Goal: Transaction & Acquisition: Purchase product/service

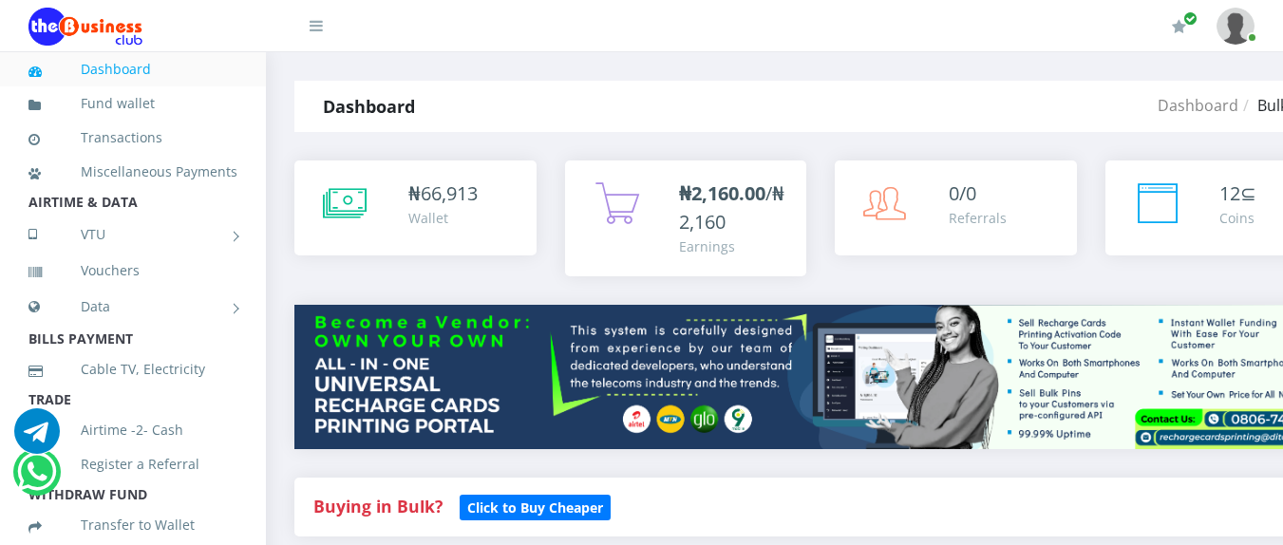
select select "Airtel"
select select "192.72-200"
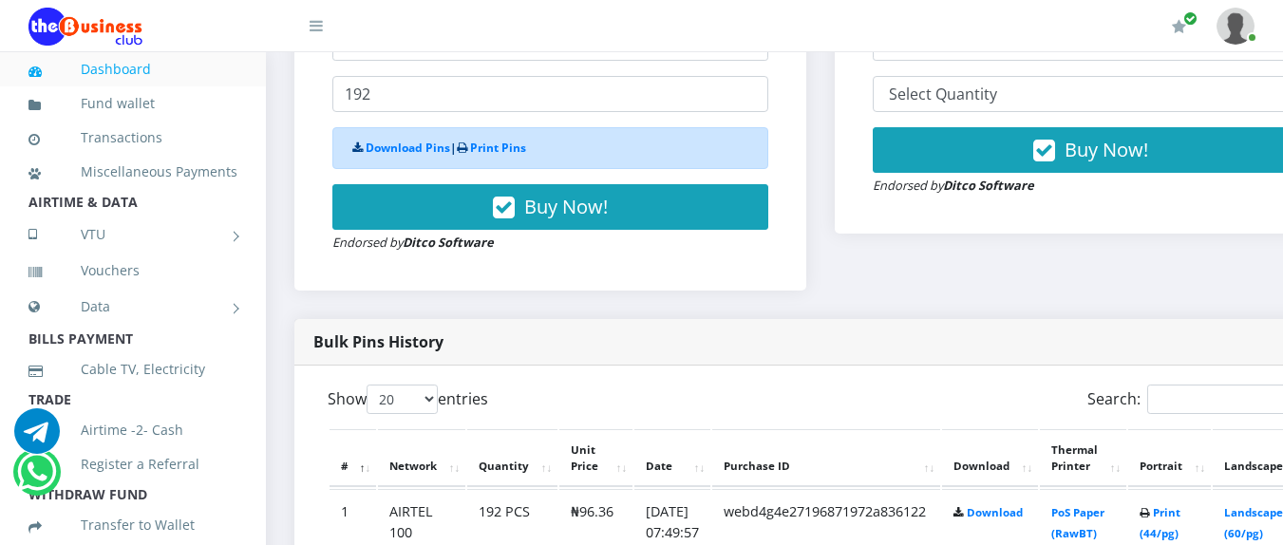
scroll to position [726, 0]
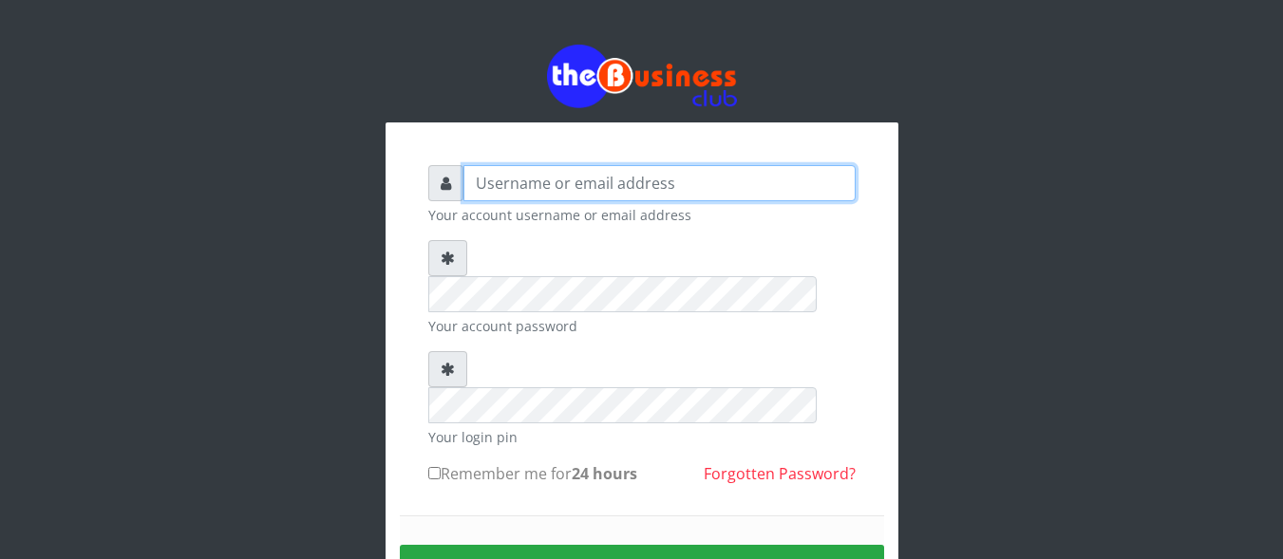
click at [652, 183] on input "text" at bounding box center [660, 183] width 392 height 36
type input "DanBig"
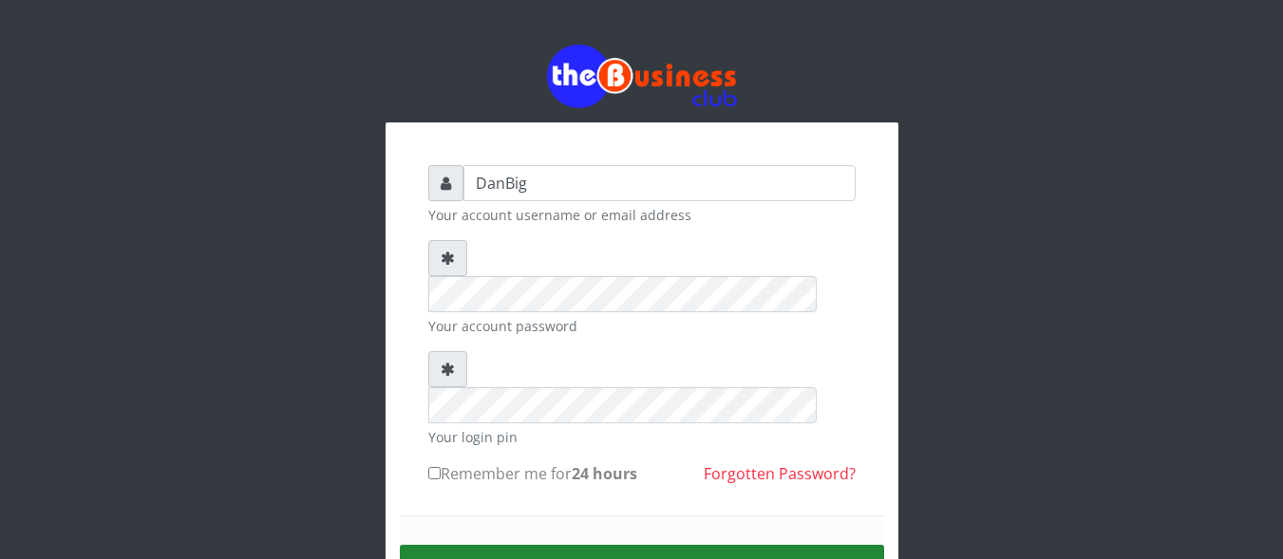
click at [556, 545] on button "Sign in" at bounding box center [642, 569] width 484 height 48
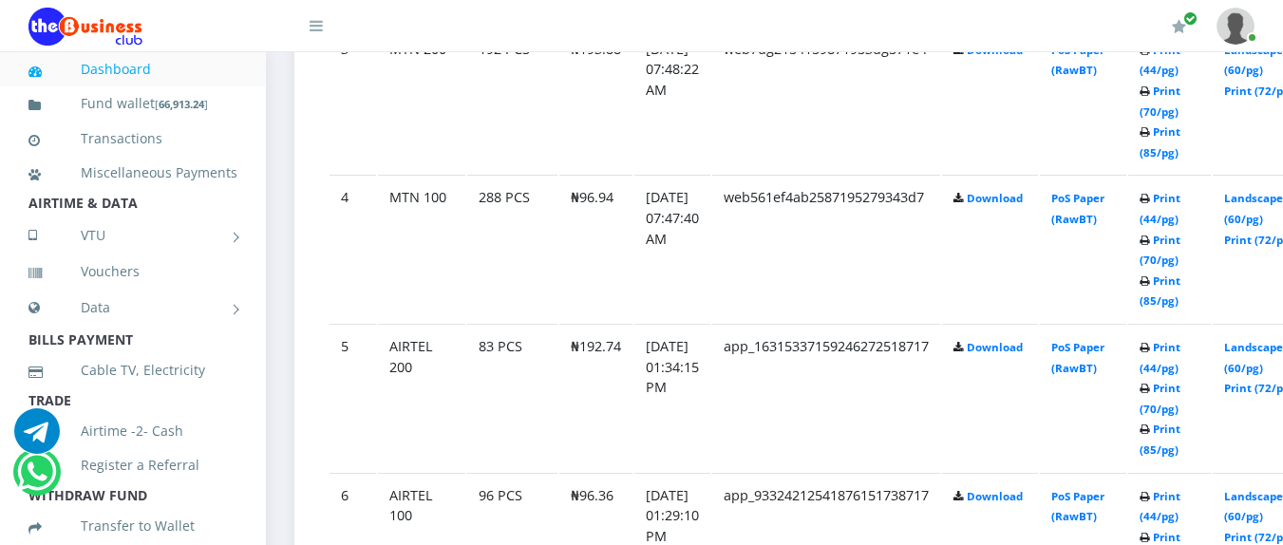
scroll to position [1507, 0]
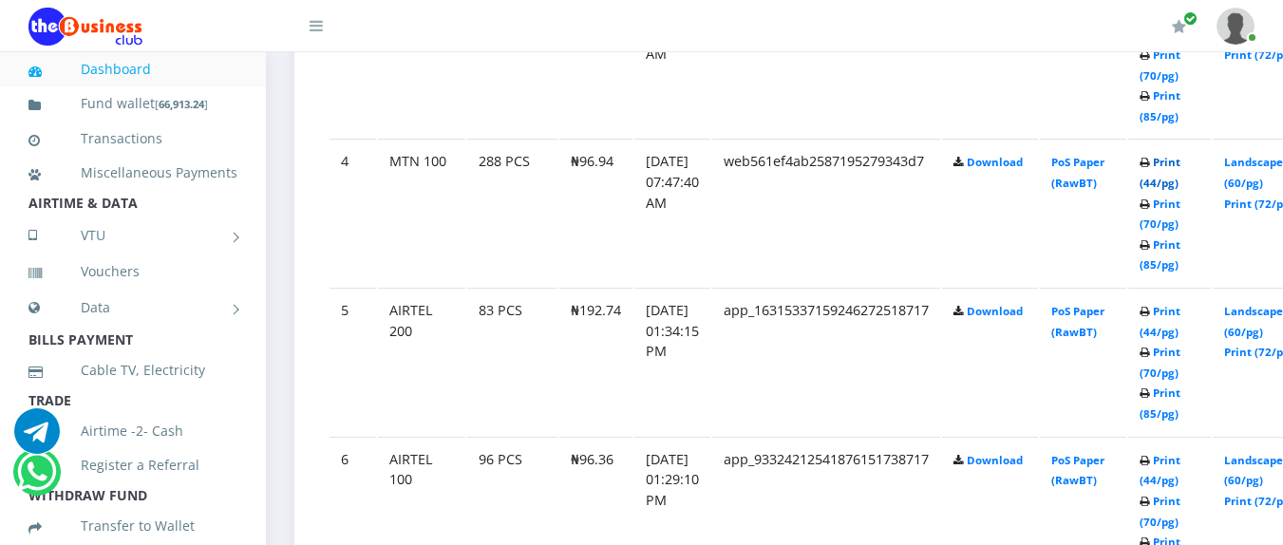
click at [1181, 163] on link "Print (44/pg)" at bounding box center [1160, 172] width 41 height 35
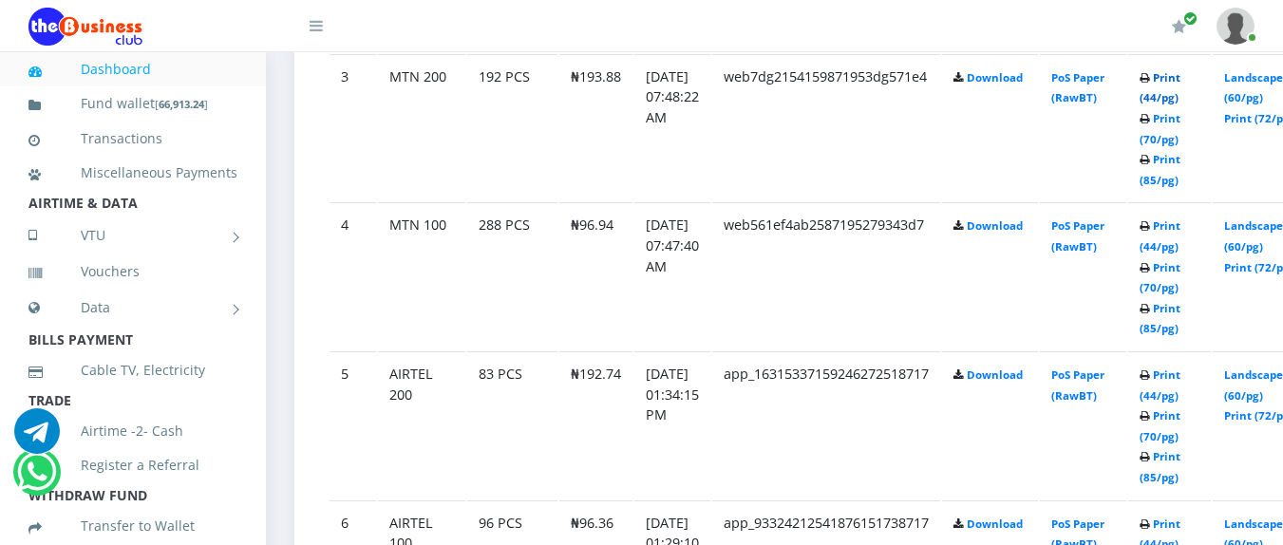
scroll to position [1507, 0]
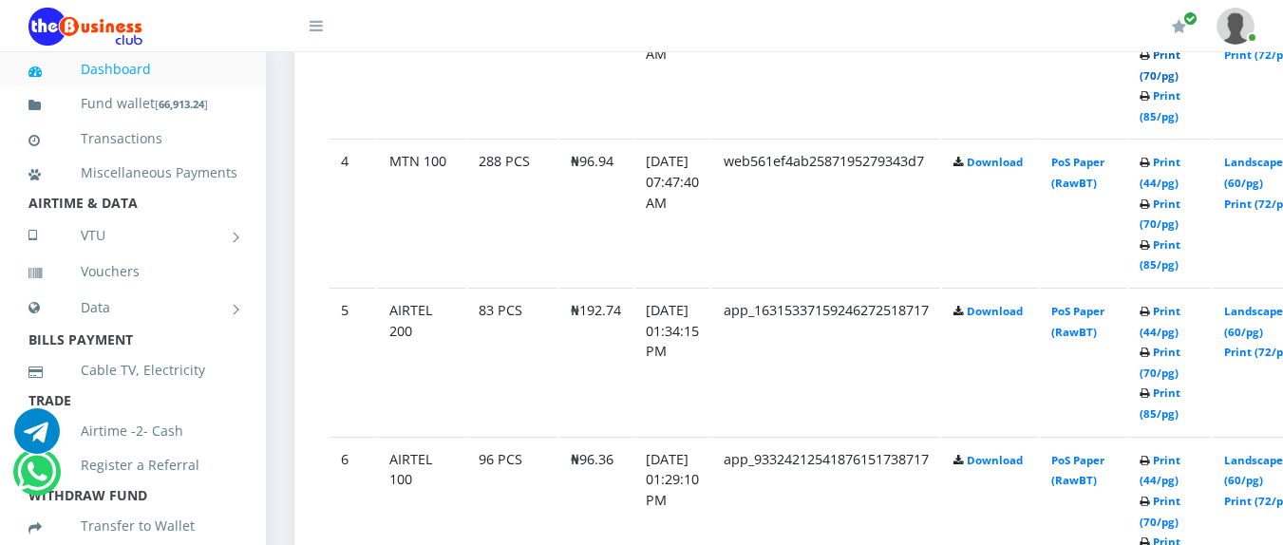
click at [1181, 83] on link "Print (70/pg)" at bounding box center [1160, 64] width 41 height 35
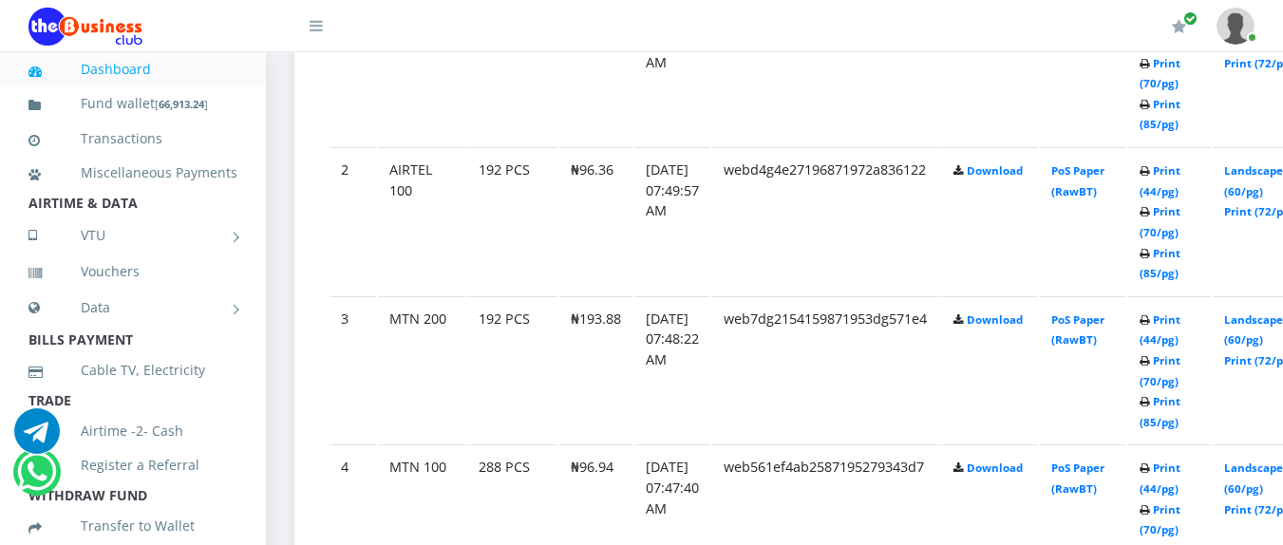
scroll to position [1228, 0]
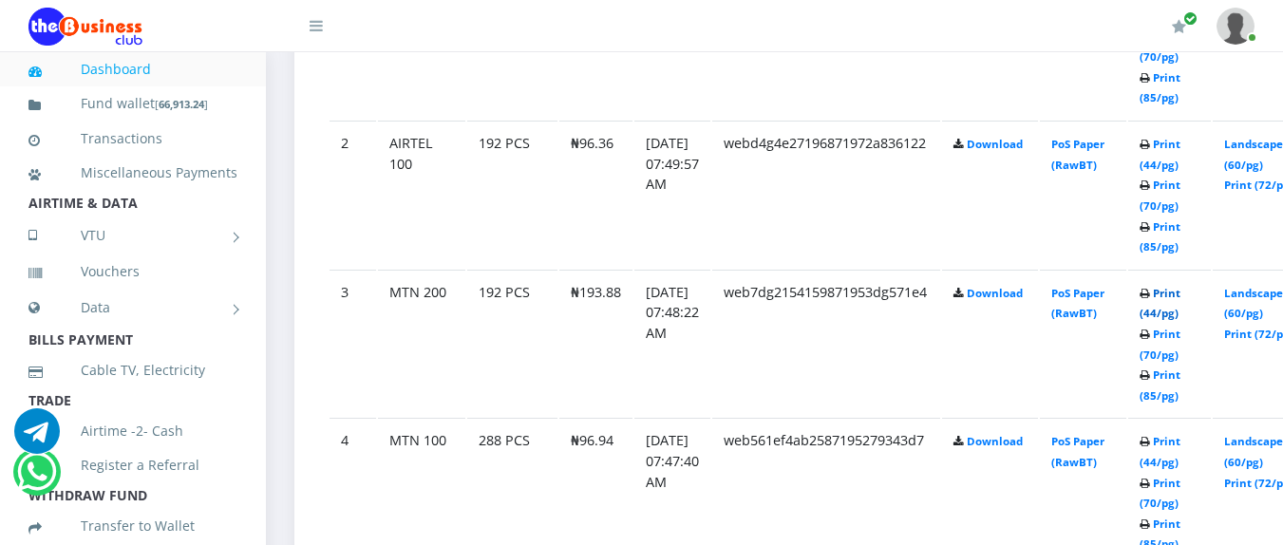
click at [1181, 294] on link "Print (44/pg)" at bounding box center [1160, 303] width 41 height 35
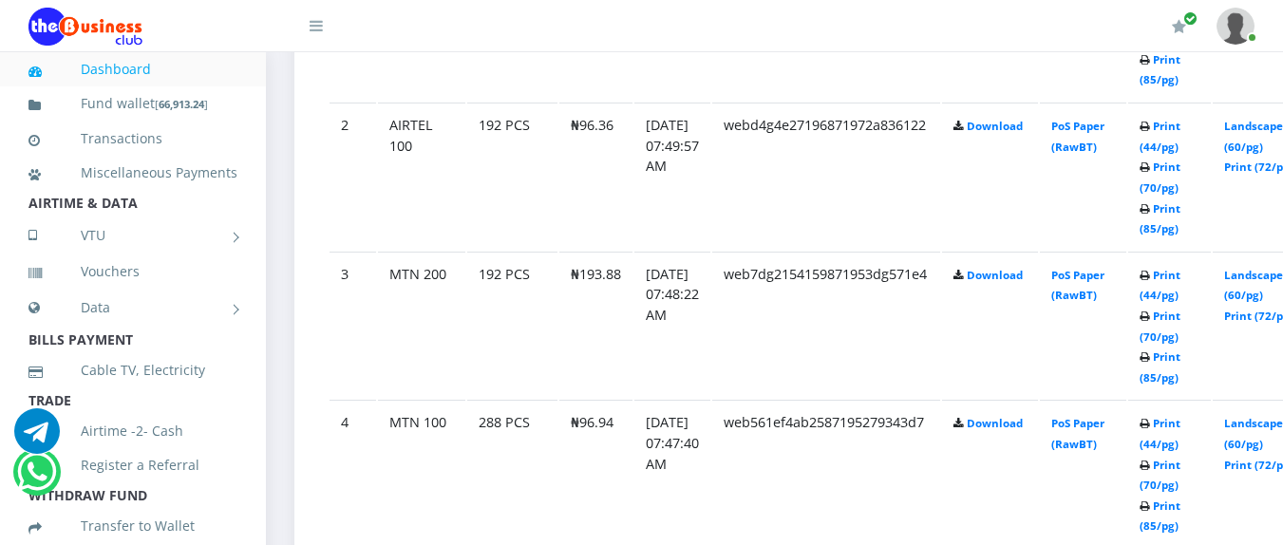
scroll to position [1228, 0]
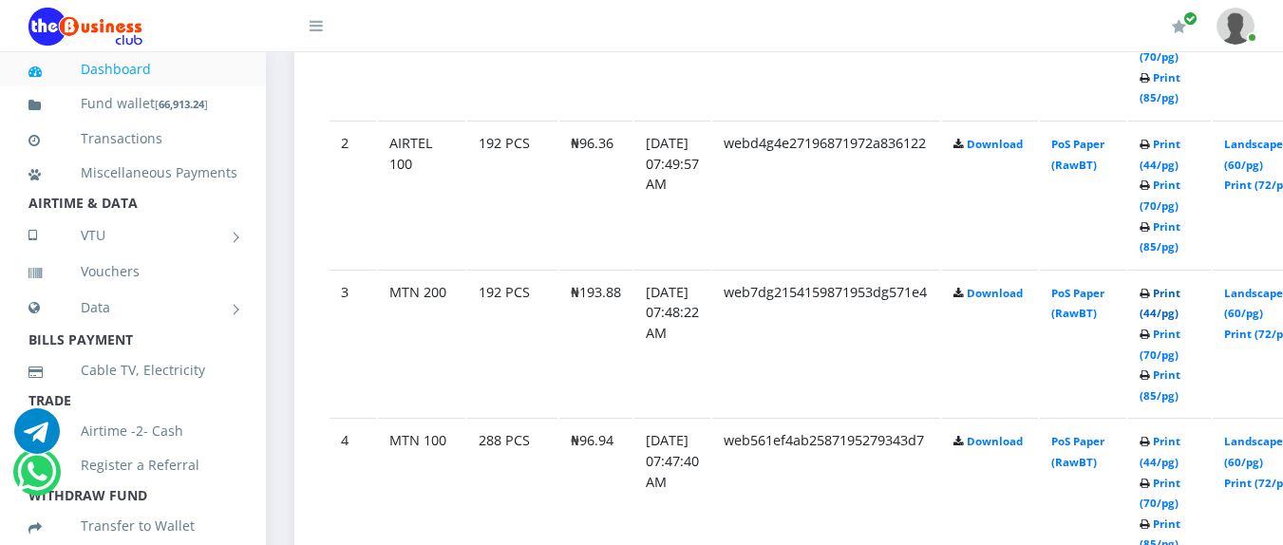
click at [1181, 301] on link "Print (44/pg)" at bounding box center [1160, 303] width 41 height 35
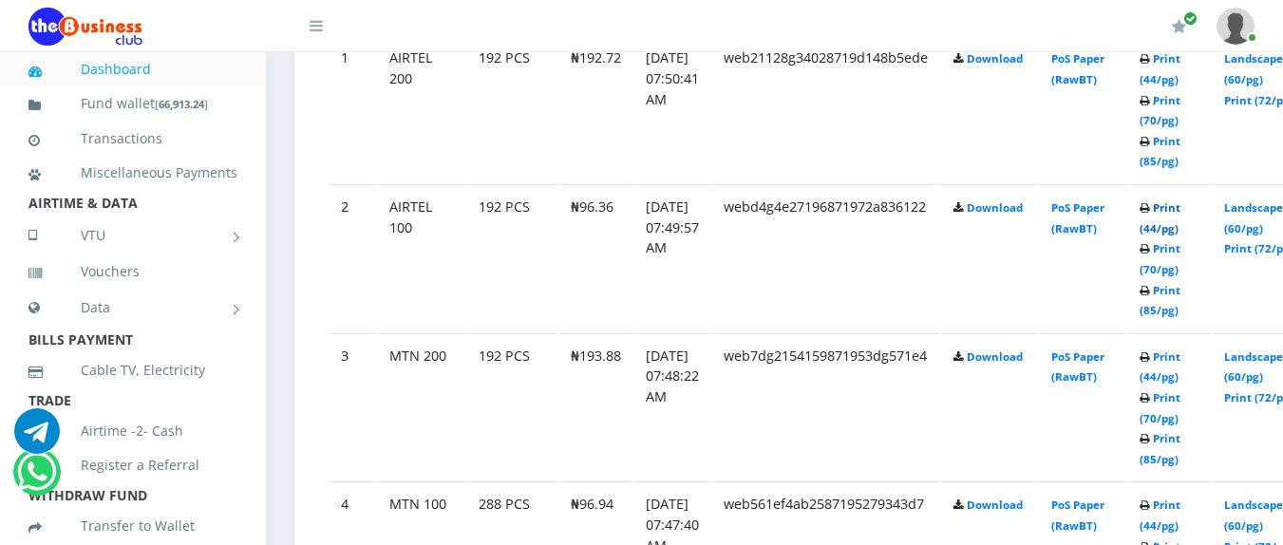
scroll to position [1228, 0]
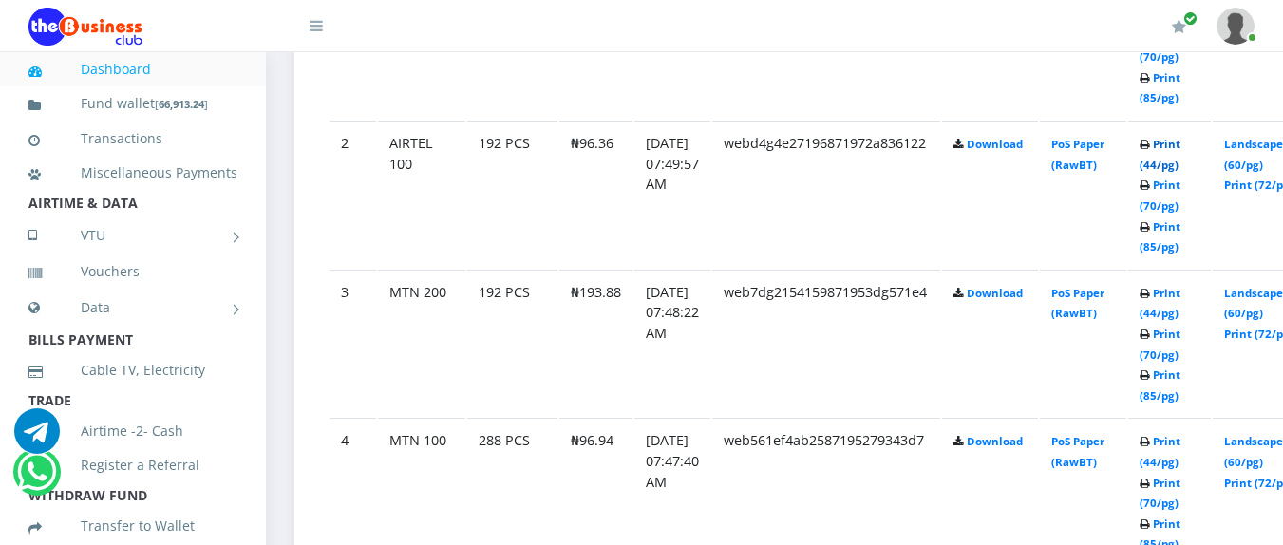
click at [1181, 145] on link "Print (44/pg)" at bounding box center [1160, 154] width 41 height 35
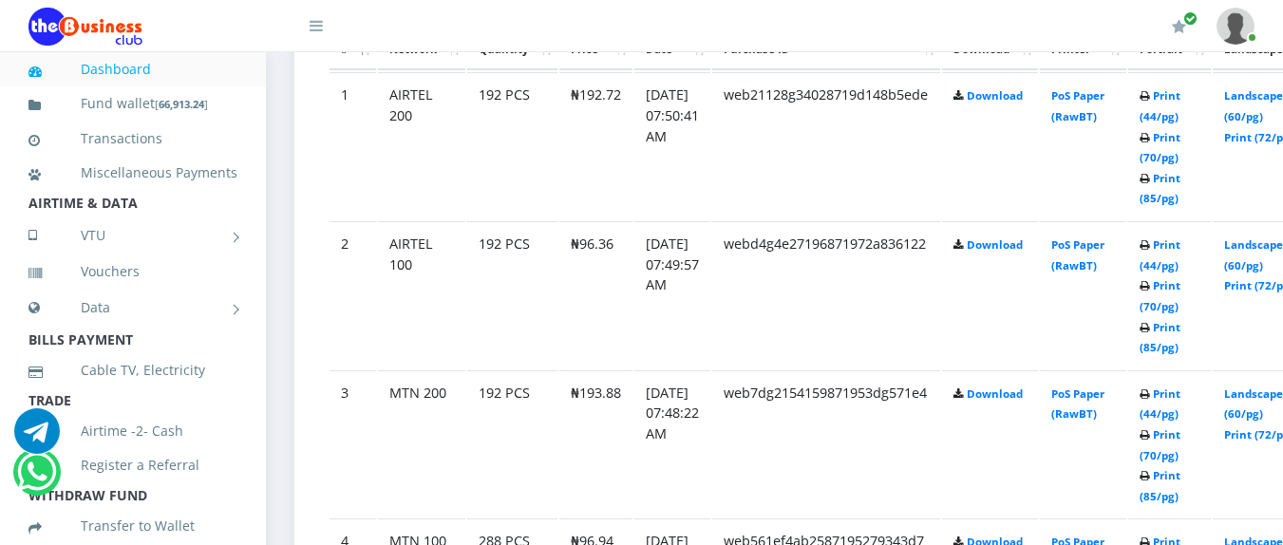
scroll to position [1114, 0]
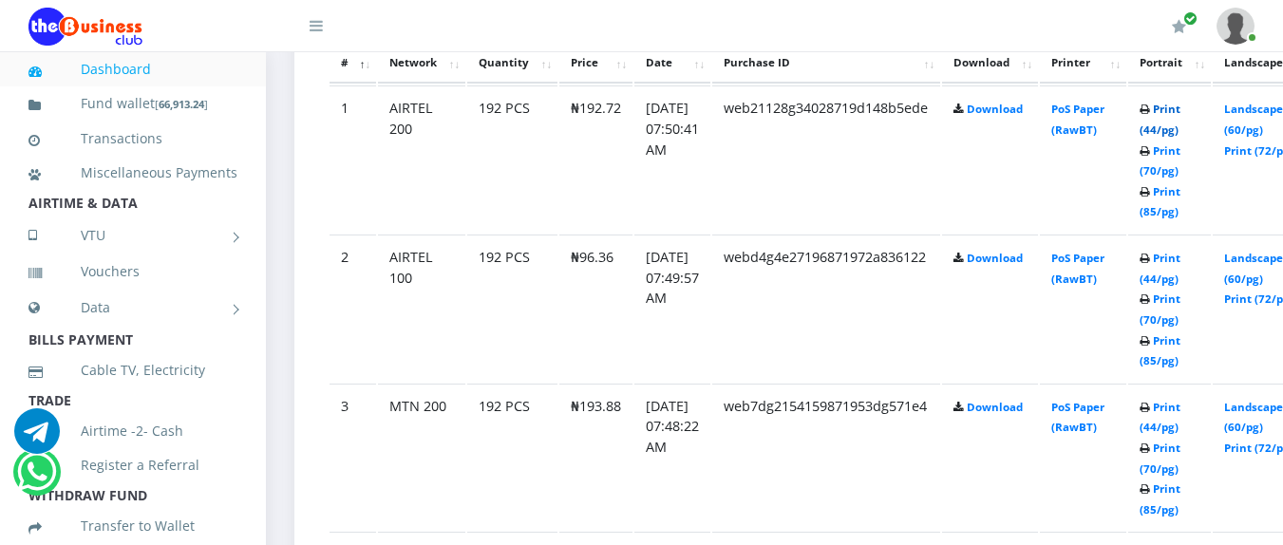
click at [1181, 107] on link "Print (44/pg)" at bounding box center [1160, 119] width 41 height 35
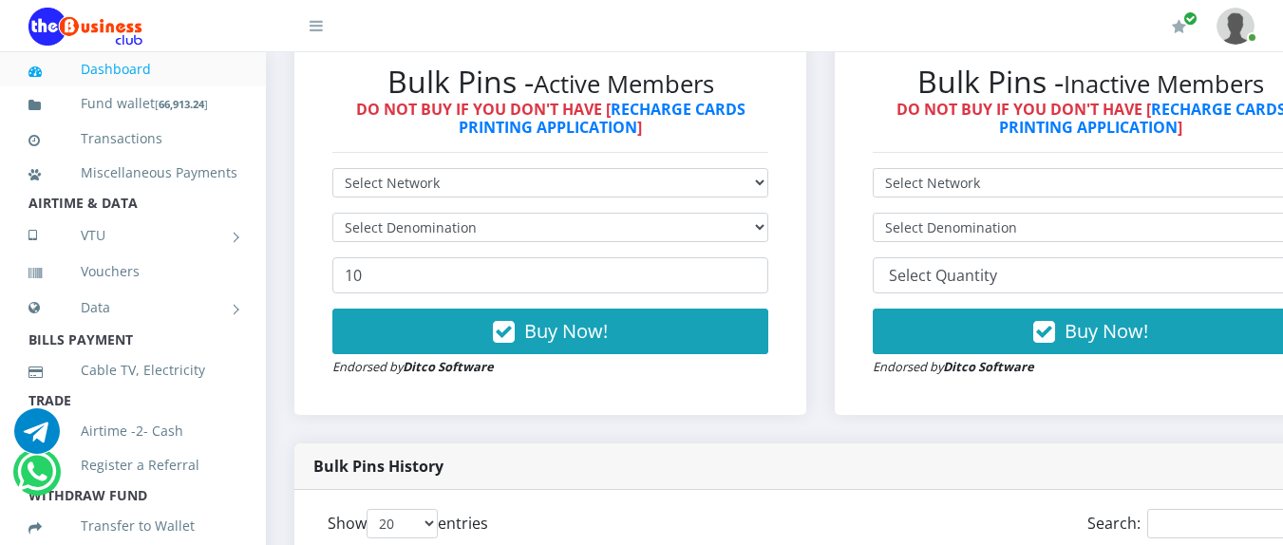
scroll to position [582, 0]
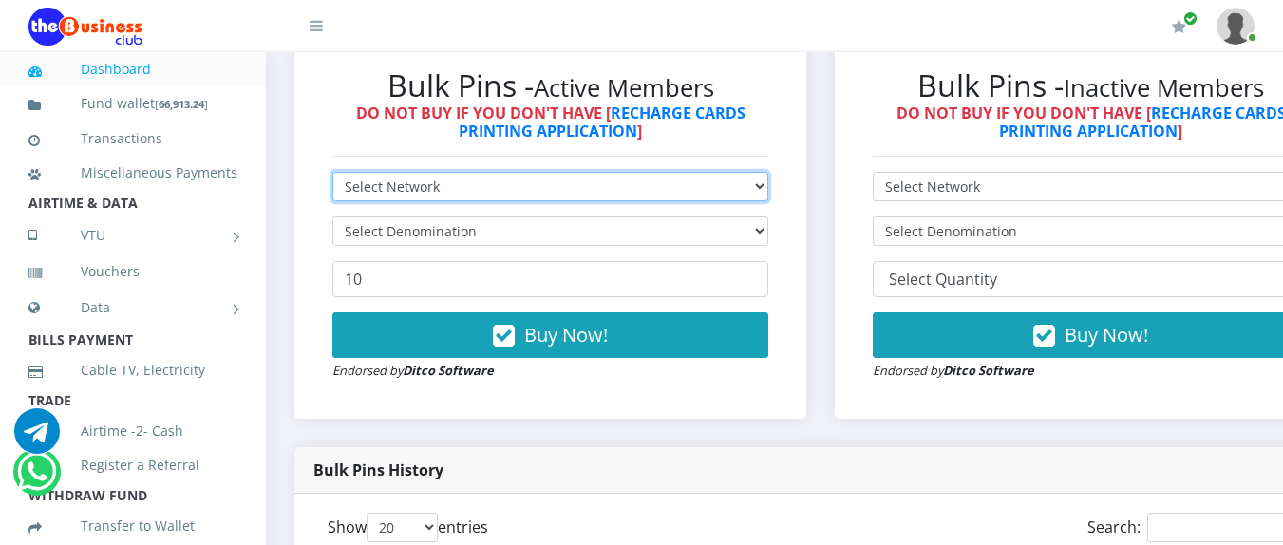
click at [644, 187] on select "Select Network MTN Globacom 9Mobile Airtel" at bounding box center [550, 186] width 436 height 29
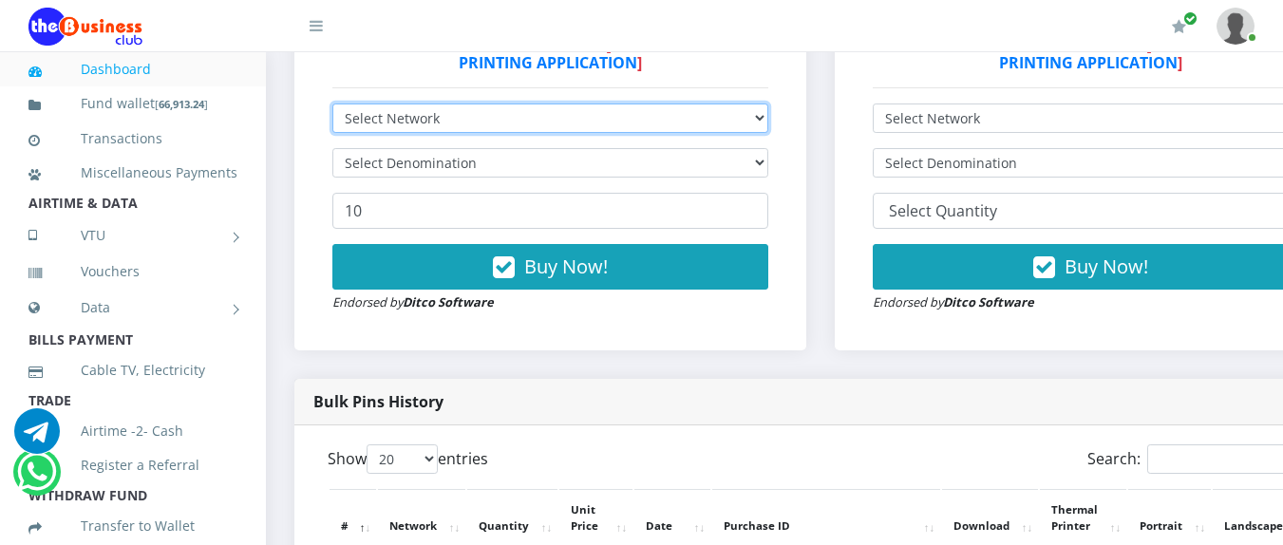
scroll to position [642, 0]
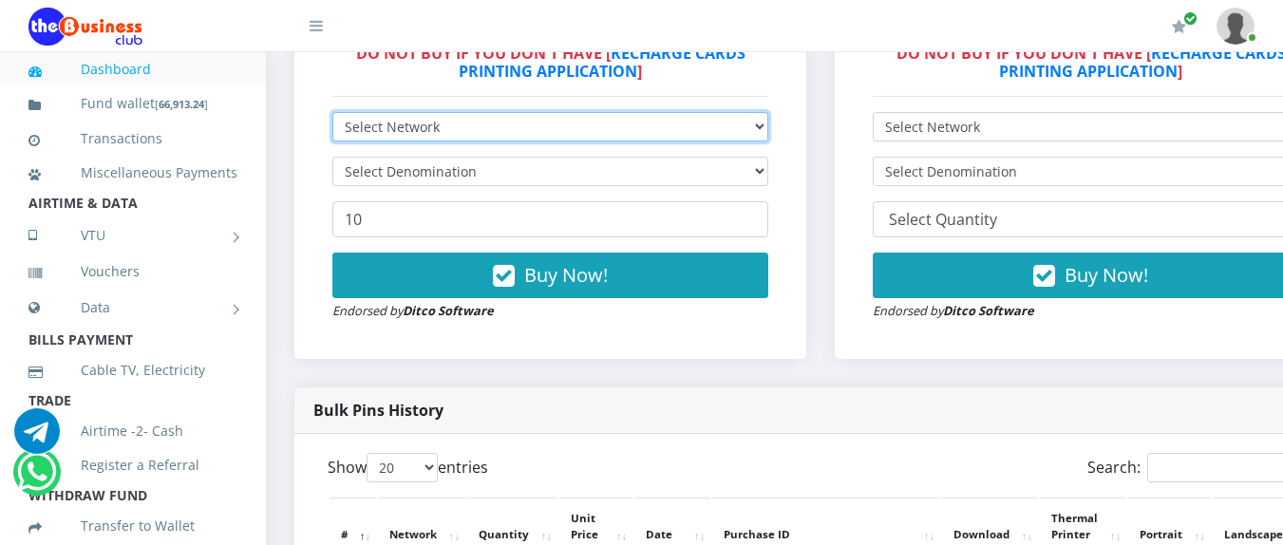
click at [624, 116] on select "Select Network MTN Globacom 9Mobile Airtel" at bounding box center [550, 126] width 436 height 29
select select "MTN"
click at [332, 116] on select "Select Network MTN Globacom 9Mobile Airtel" at bounding box center [550, 126] width 436 height 29
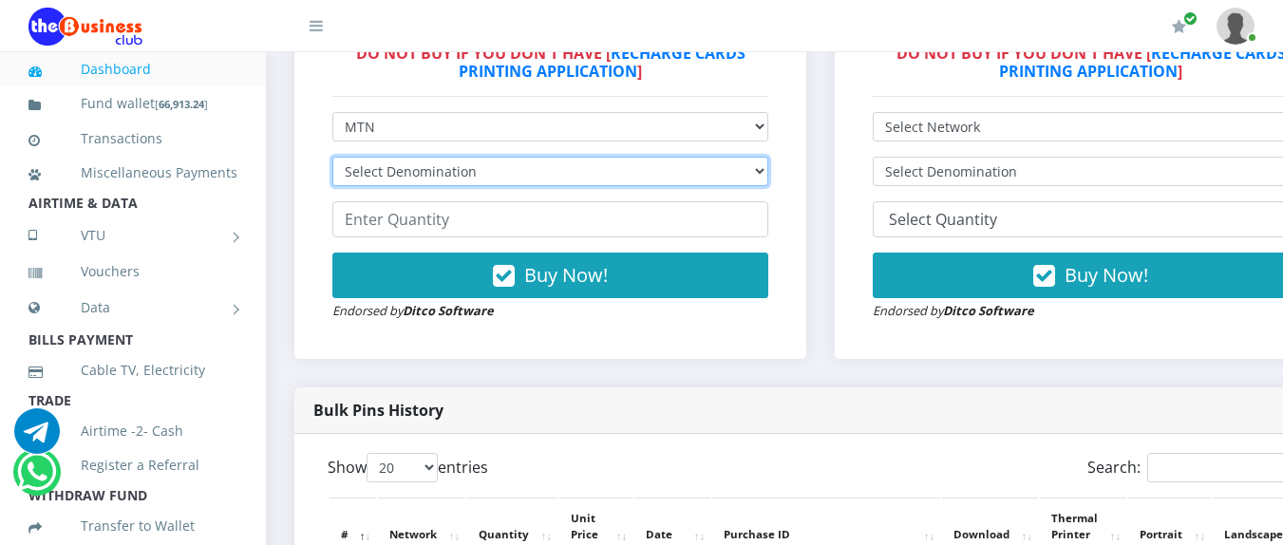
click at [567, 178] on select "Select Denomination MTN NGN100 - ₦96.94 MTN NGN200 - ₦193.88 MTN NGN400 - ₦387.…" at bounding box center [550, 171] width 436 height 29
select select "484.7-500"
click at [332, 161] on select "Select Denomination MTN NGN100 - ₦96.94 MTN NGN200 - ₦193.88 MTN NGN400 - ₦387.…" at bounding box center [550, 171] width 436 height 29
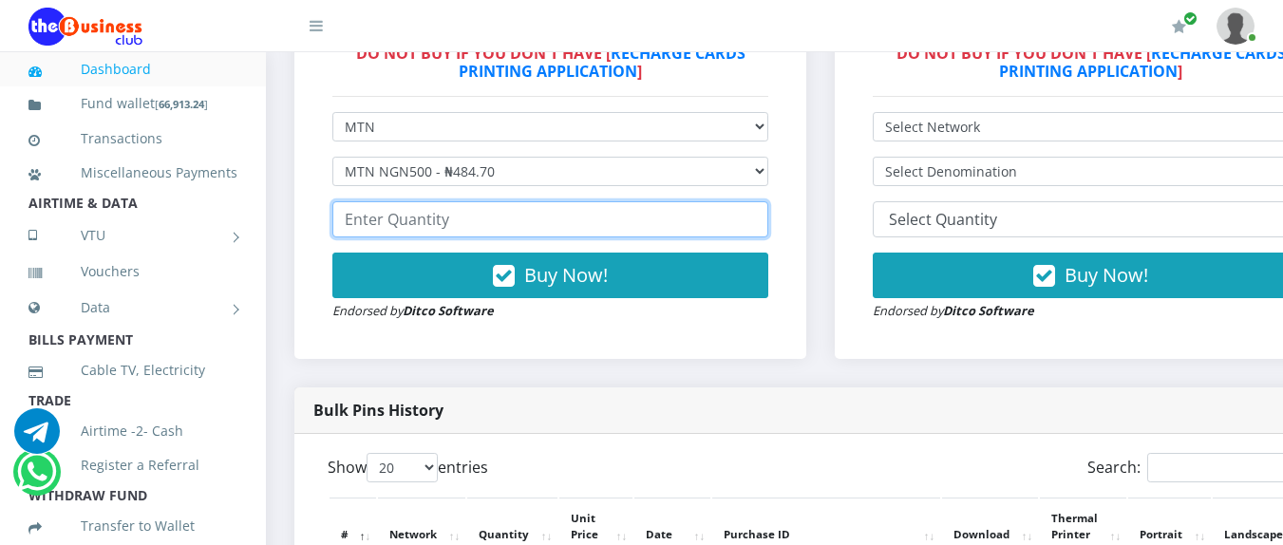
click at [465, 219] on input "number" at bounding box center [550, 219] width 436 height 36
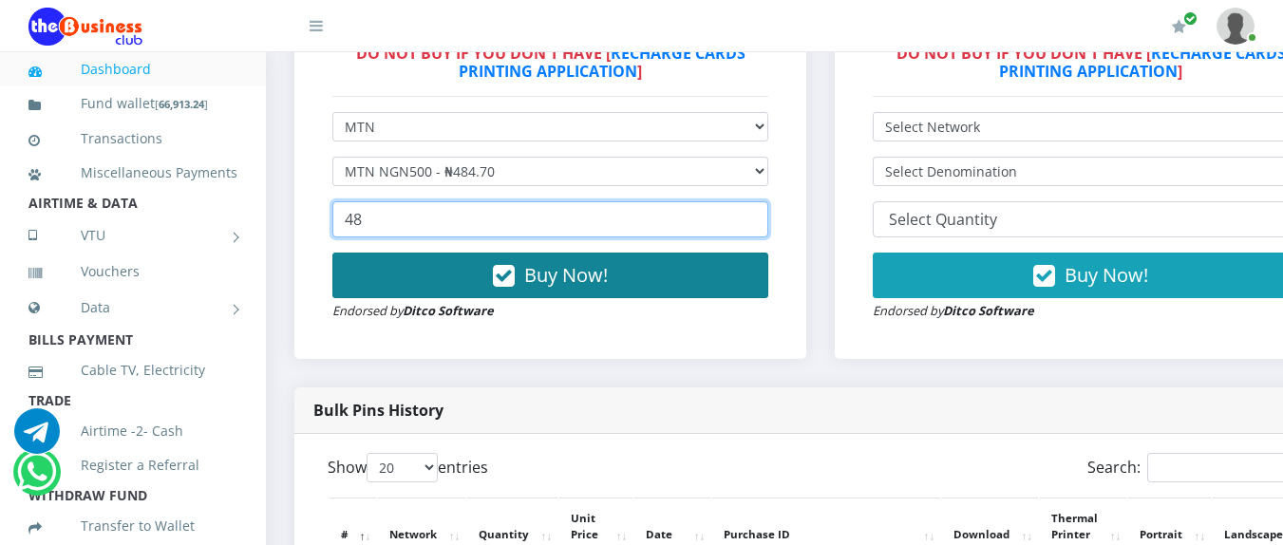
type input "48"
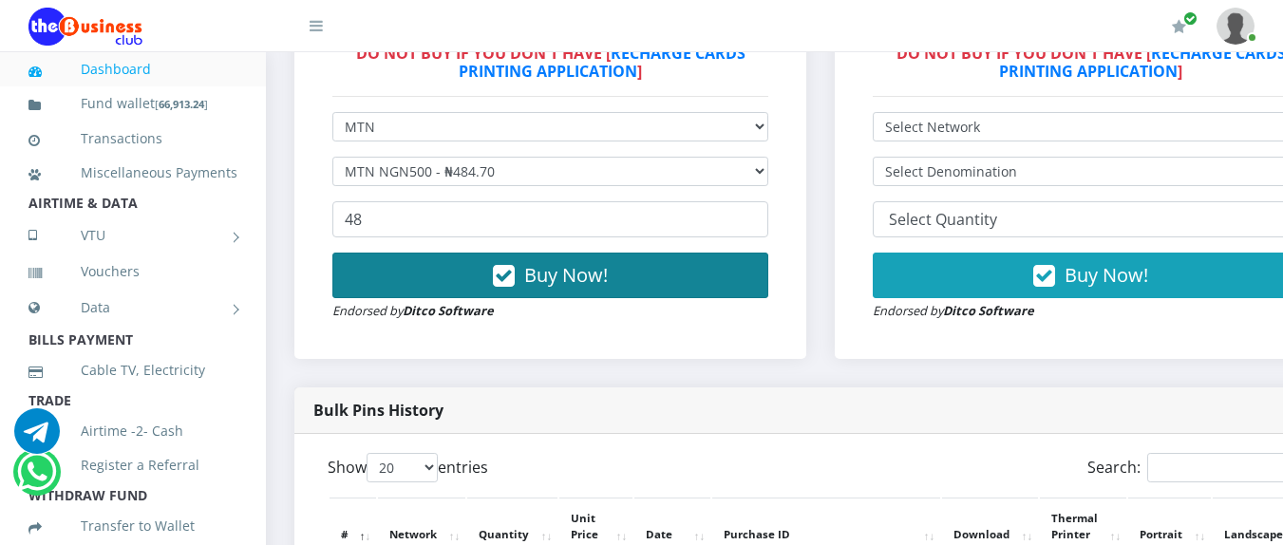
click at [480, 294] on button "Buy Now!" at bounding box center [550, 276] width 436 height 46
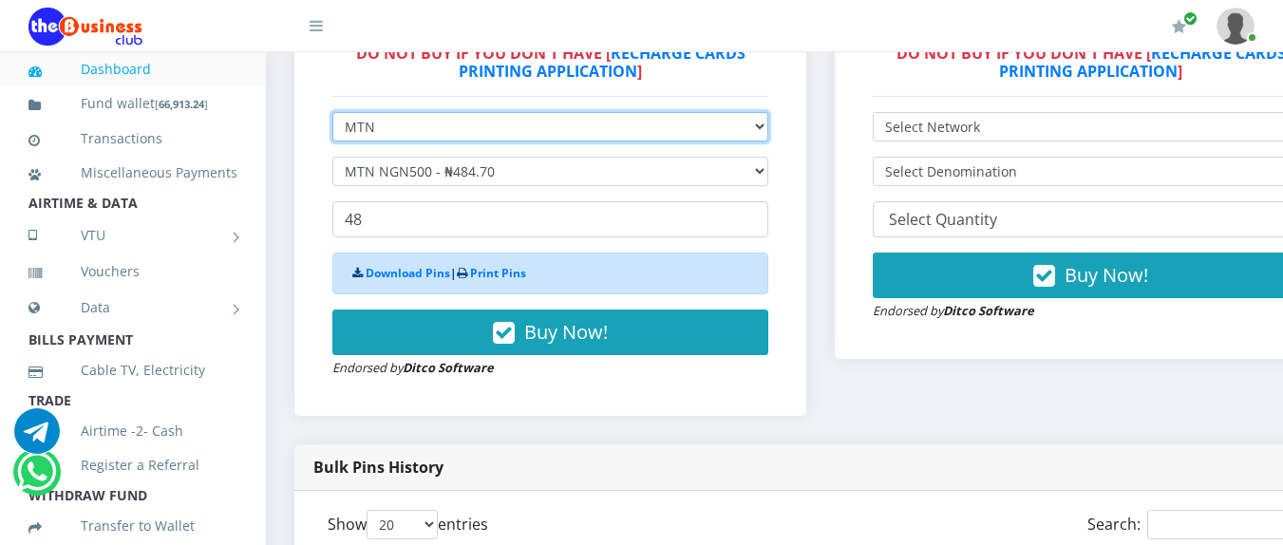
click at [462, 130] on select "Select Network MTN Globacom 9Mobile Airtel" at bounding box center [550, 126] width 436 height 29
select select "Airtel"
click at [332, 116] on select "Select Network MTN Globacom 9Mobile Airtel" at bounding box center [550, 126] width 436 height 29
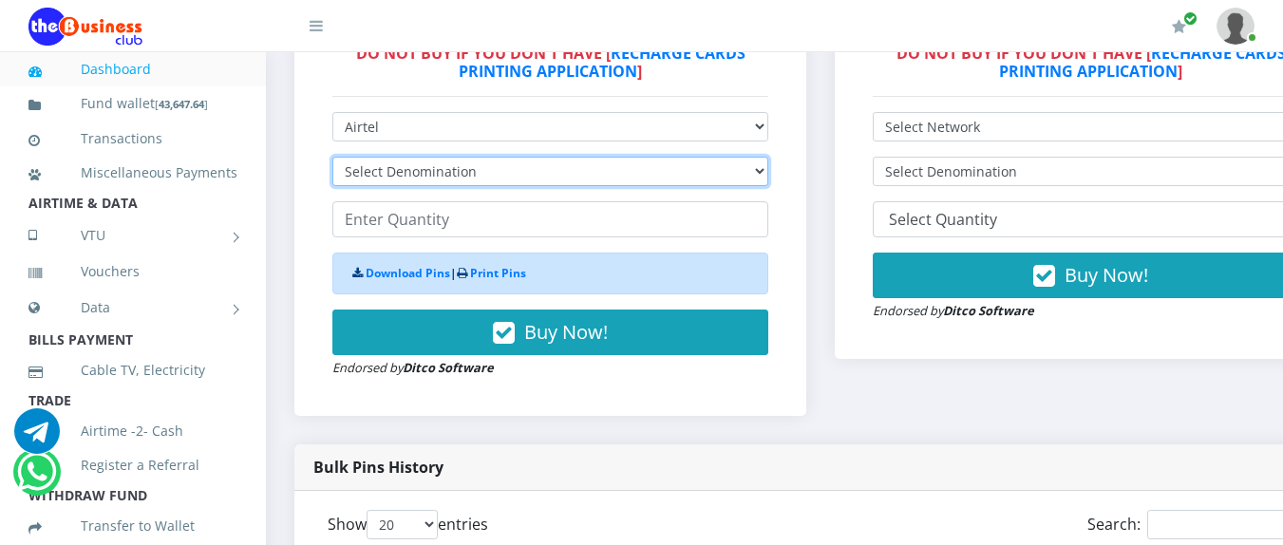
click at [476, 168] on select "Select Denomination Airtel NGN100 - ₦96.36 Airtel NGN200 - ₦192.72 Airtel NGN50…" at bounding box center [550, 171] width 436 height 29
select select "481.8-500"
click at [332, 161] on select "Select Denomination Airtel NGN100 - ₦96.36 Airtel NGN200 - ₦192.72 Airtel NGN50…" at bounding box center [550, 171] width 436 height 29
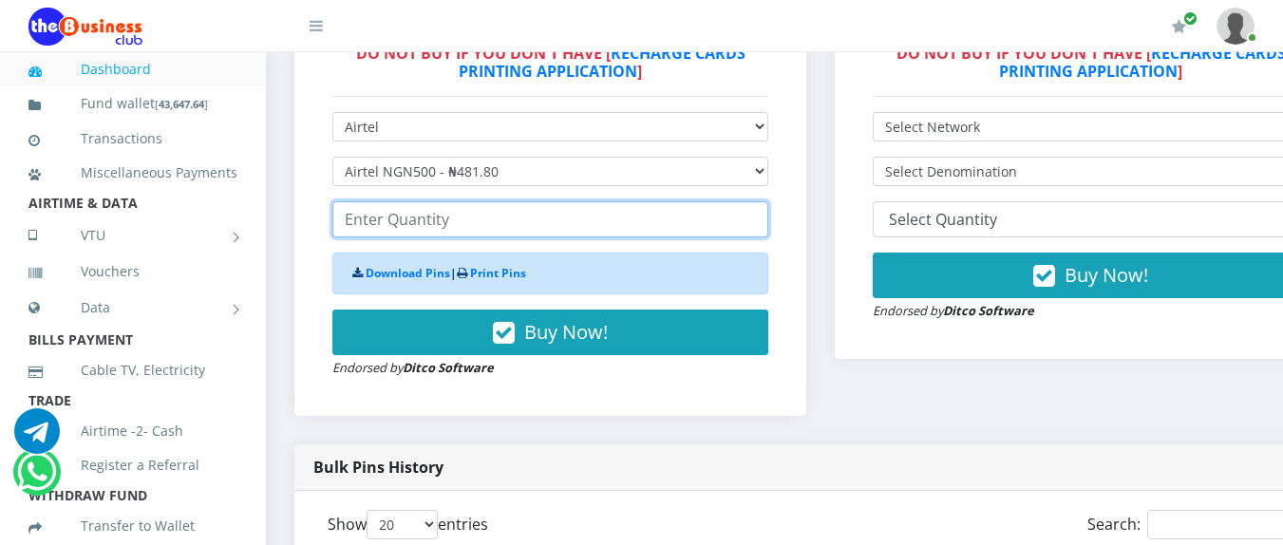
click at [429, 226] on input "number" at bounding box center [550, 219] width 436 height 36
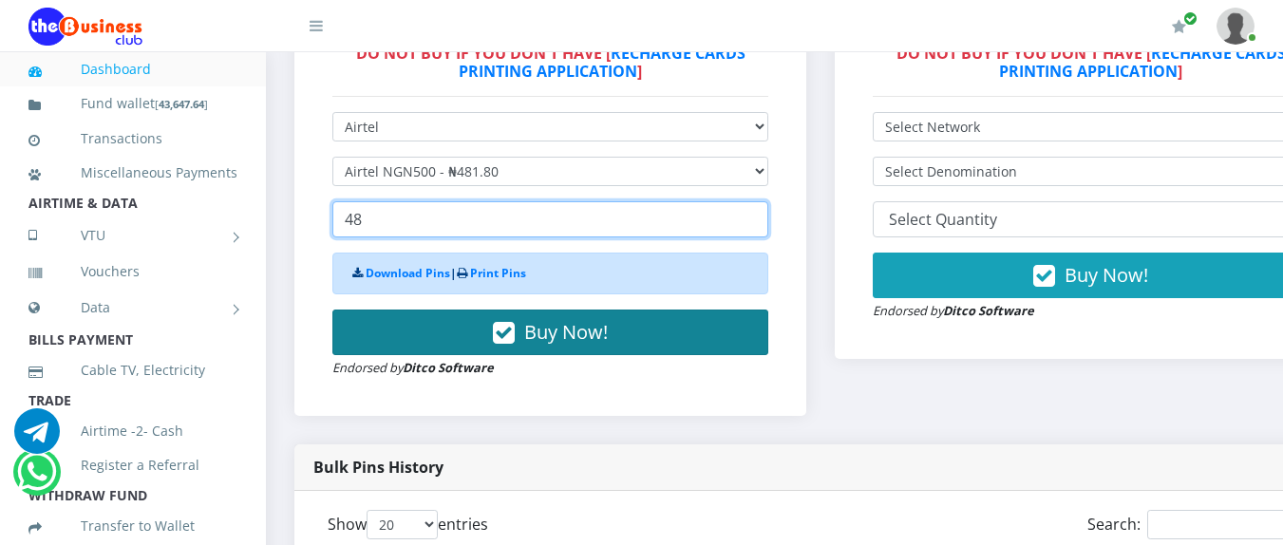
type input "48"
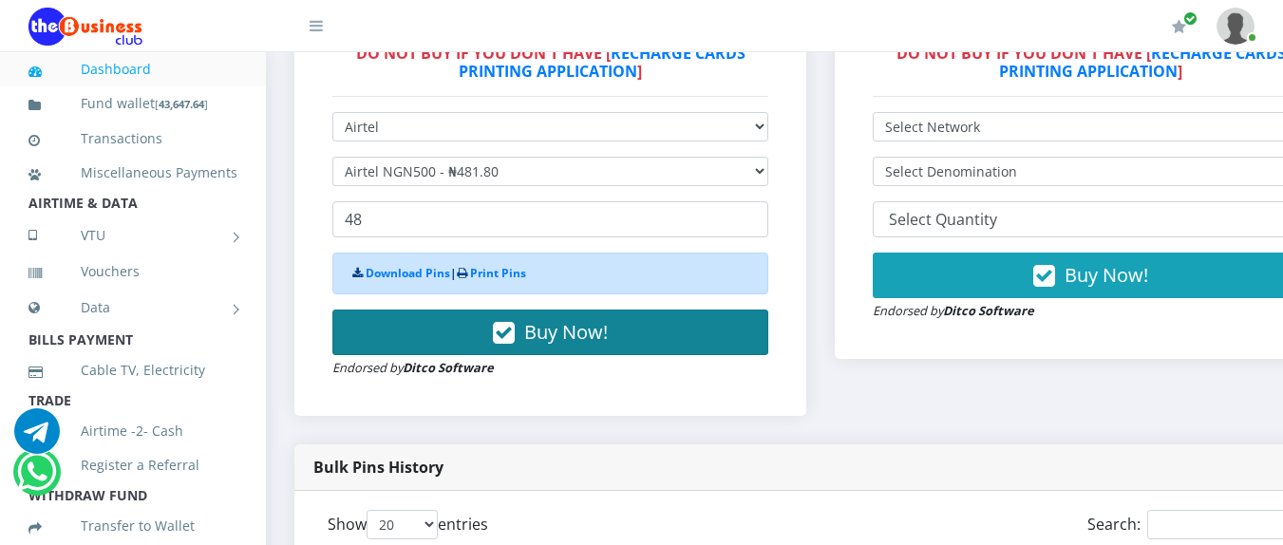
click at [457, 323] on button "Buy Now!" at bounding box center [550, 333] width 436 height 46
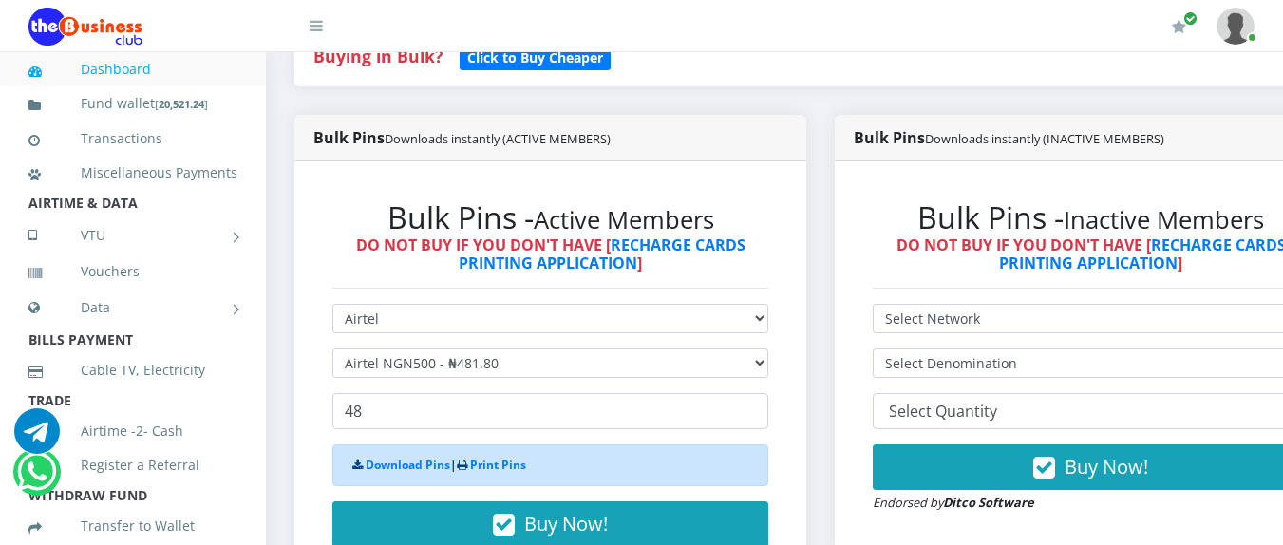
scroll to position [452, 0]
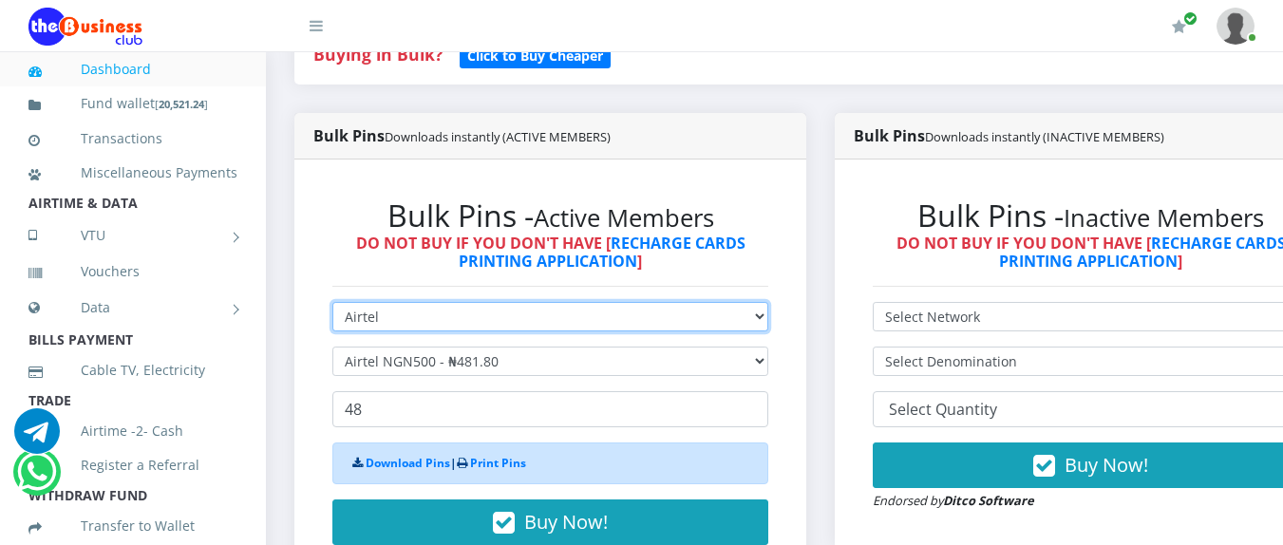
click at [490, 331] on select "Select Network MTN Globacom 9Mobile Airtel" at bounding box center [550, 316] width 436 height 29
select select "MTN"
click at [332, 306] on select "Select Network MTN Globacom 9Mobile Airtel" at bounding box center [550, 316] width 436 height 29
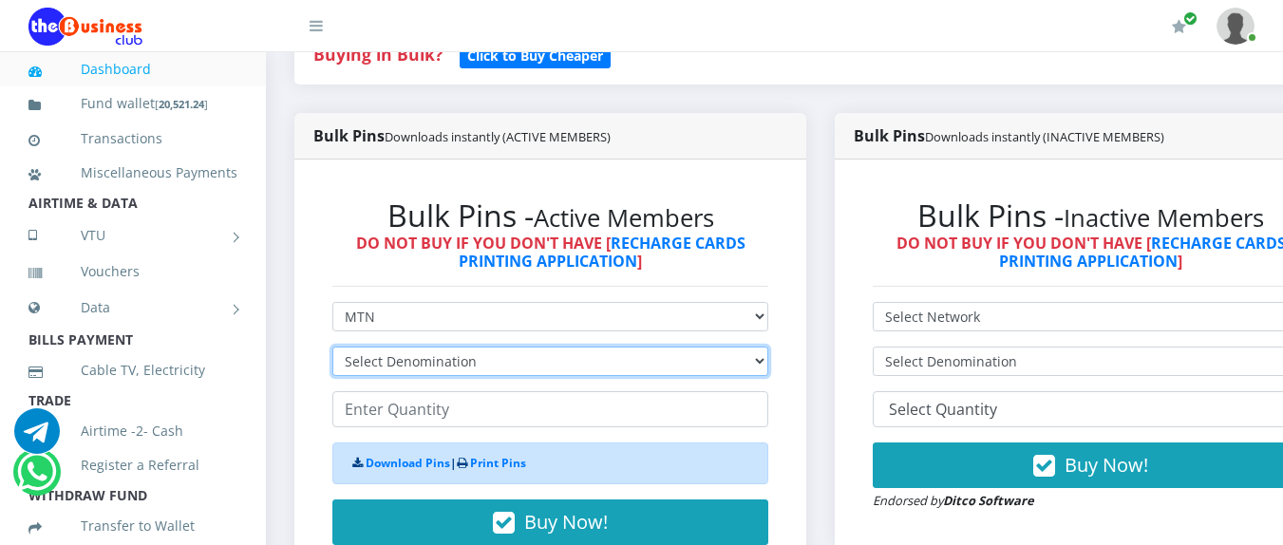
click at [437, 371] on select "Select Denomination MTN NGN100 - ₦96.94 MTN NGN200 - ₦193.88 MTN NGN400 - ₦387.…" at bounding box center [550, 361] width 436 height 29
select select "969.4-1000"
click at [332, 350] on select "Select Denomination MTN NGN100 - ₦96.94 MTN NGN200 - ₦193.88 MTN NGN400 - ₦387.…" at bounding box center [550, 361] width 436 height 29
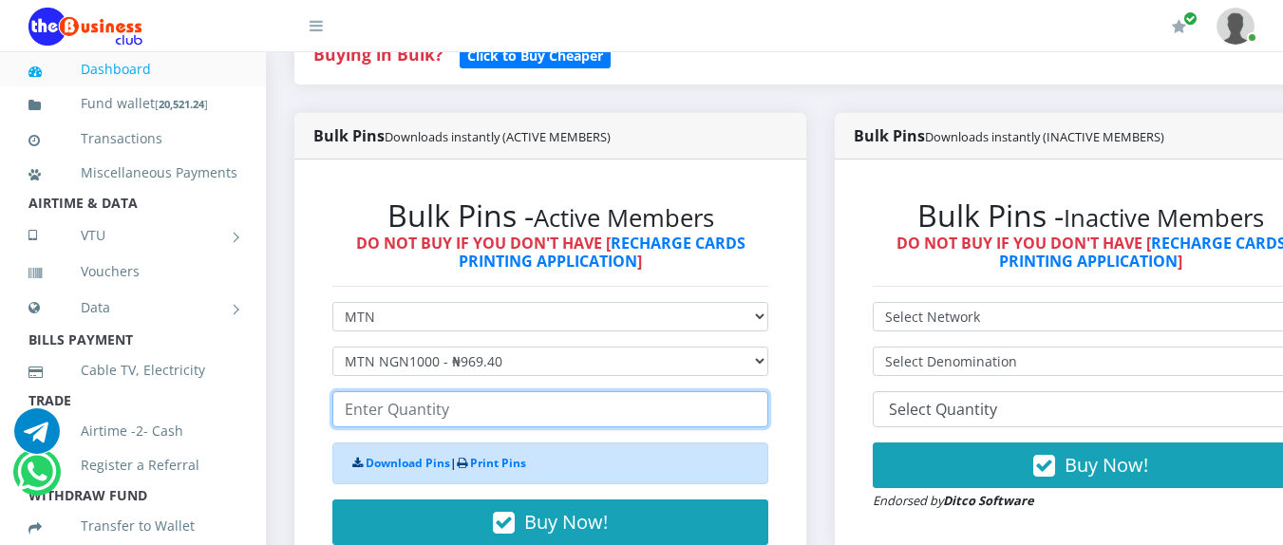
click at [405, 412] on input "number" at bounding box center [550, 409] width 436 height 36
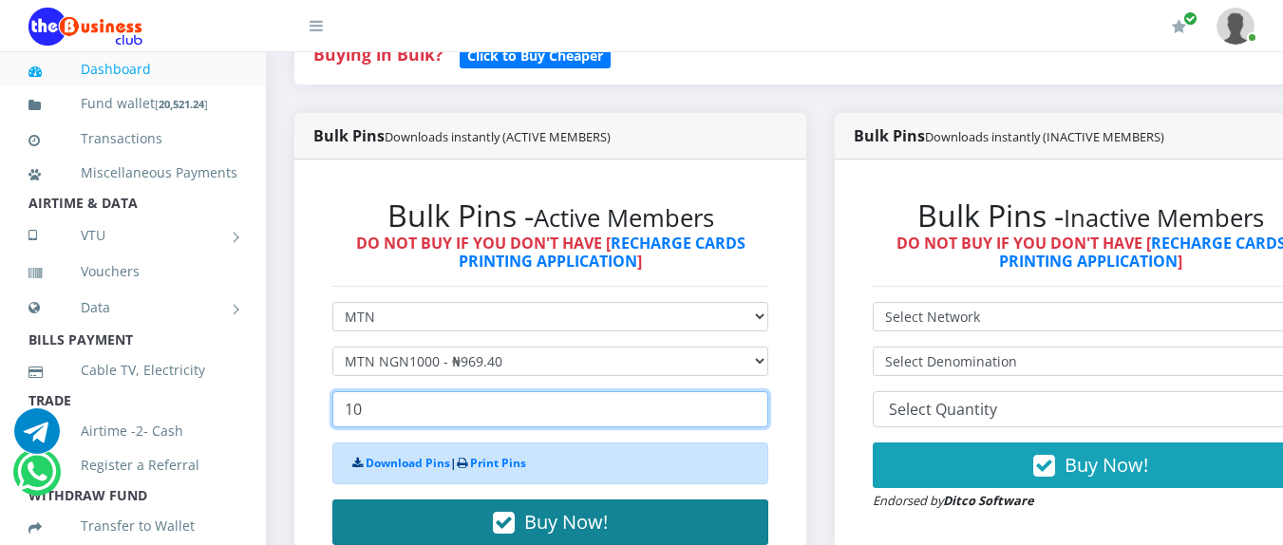
type input "10"
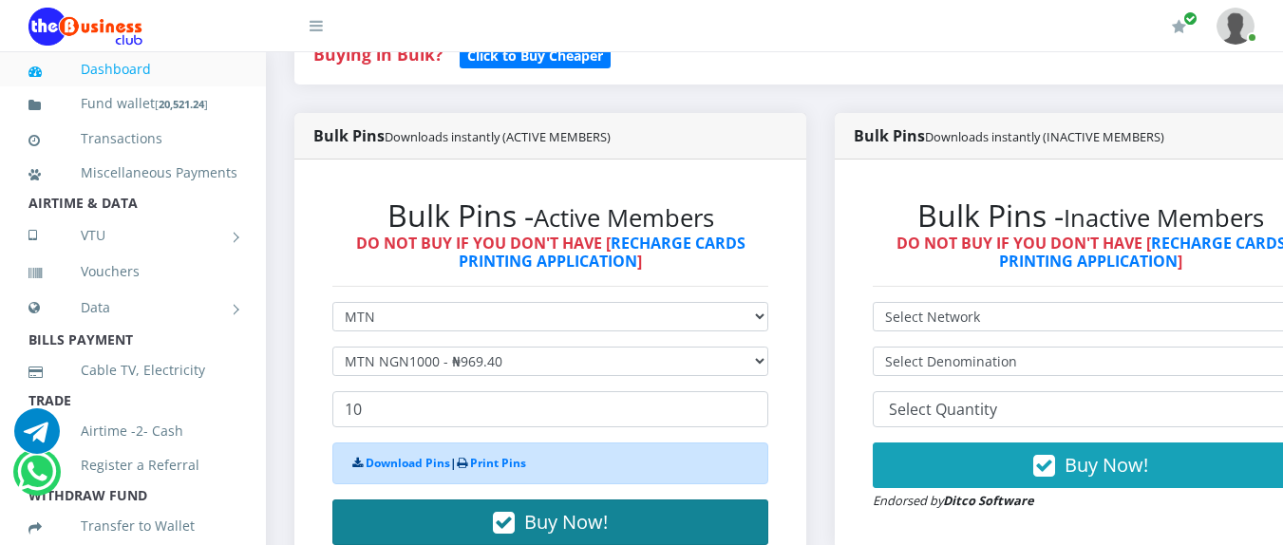
click at [424, 522] on button "Buy Now!" at bounding box center [550, 523] width 436 height 46
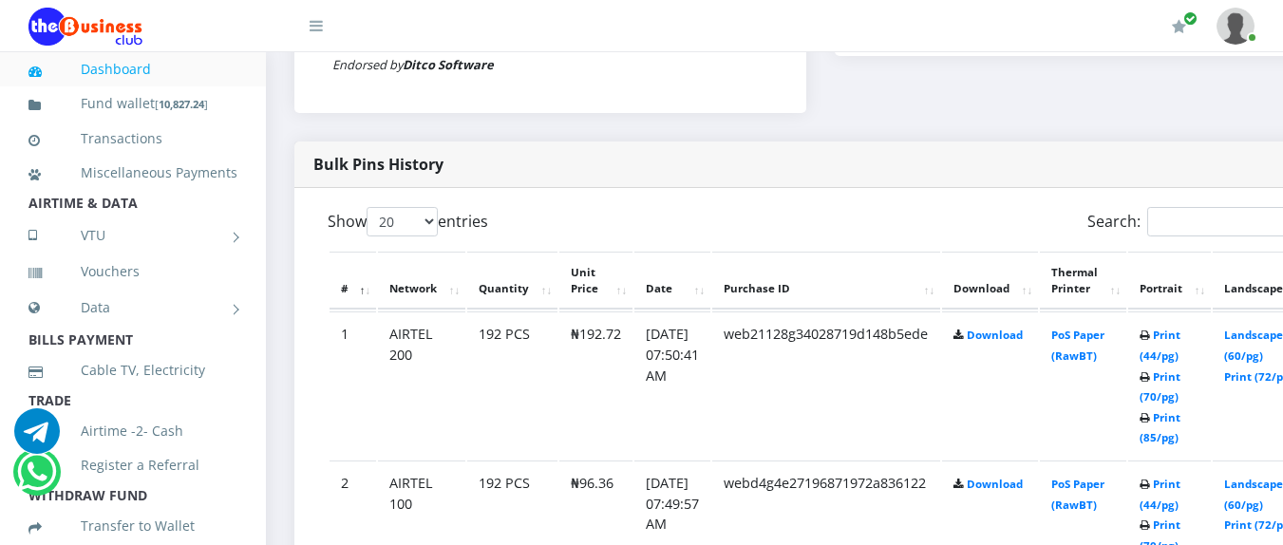
scroll to position [946, 0]
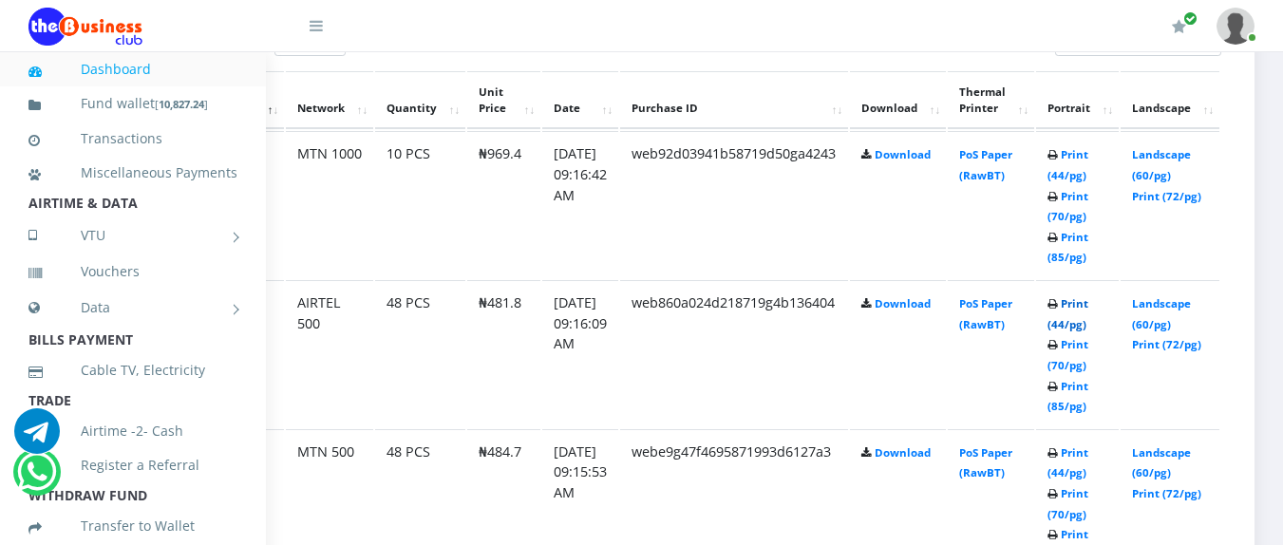
click at [1066, 304] on link "Print (44/pg)" at bounding box center [1068, 313] width 41 height 35
click at [1079, 300] on link "Print (44/pg)" at bounding box center [1068, 313] width 41 height 35
click at [1063, 157] on link "Print (44/pg)" at bounding box center [1068, 164] width 41 height 35
click at [1065, 162] on link "Print (44/pg)" at bounding box center [1068, 164] width 41 height 35
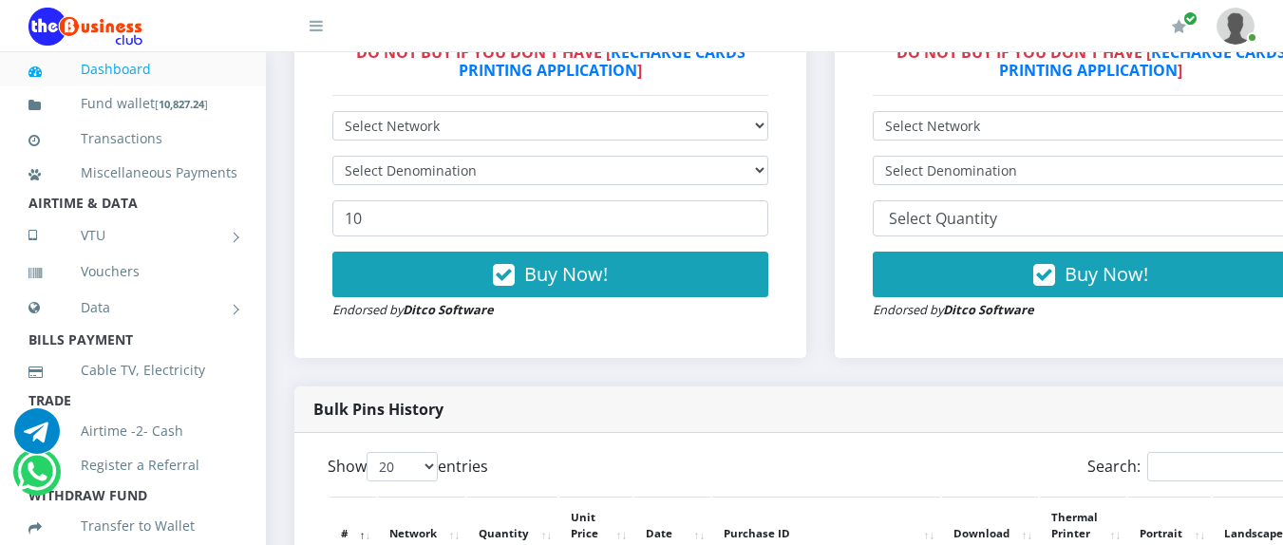
scroll to position [613, 0]
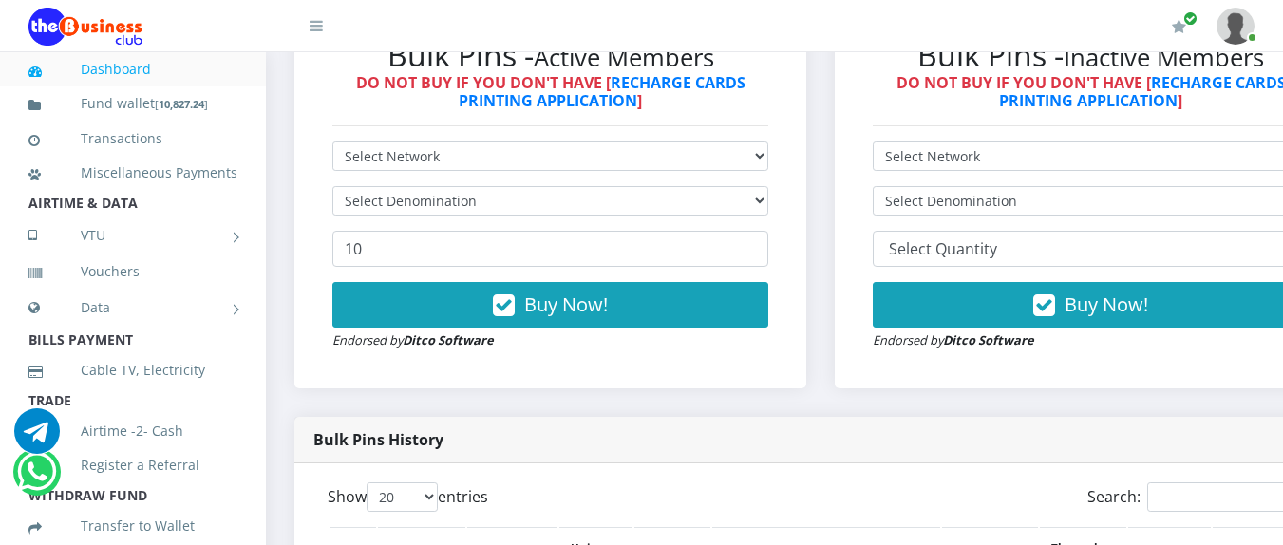
click at [601, 143] on div "Bulk Pins - Active Members DO NOT BUY IF YOU DON'T HAVE [ RECHARGE CARDS PRINTI…" at bounding box center [550, 193] width 474 height 351
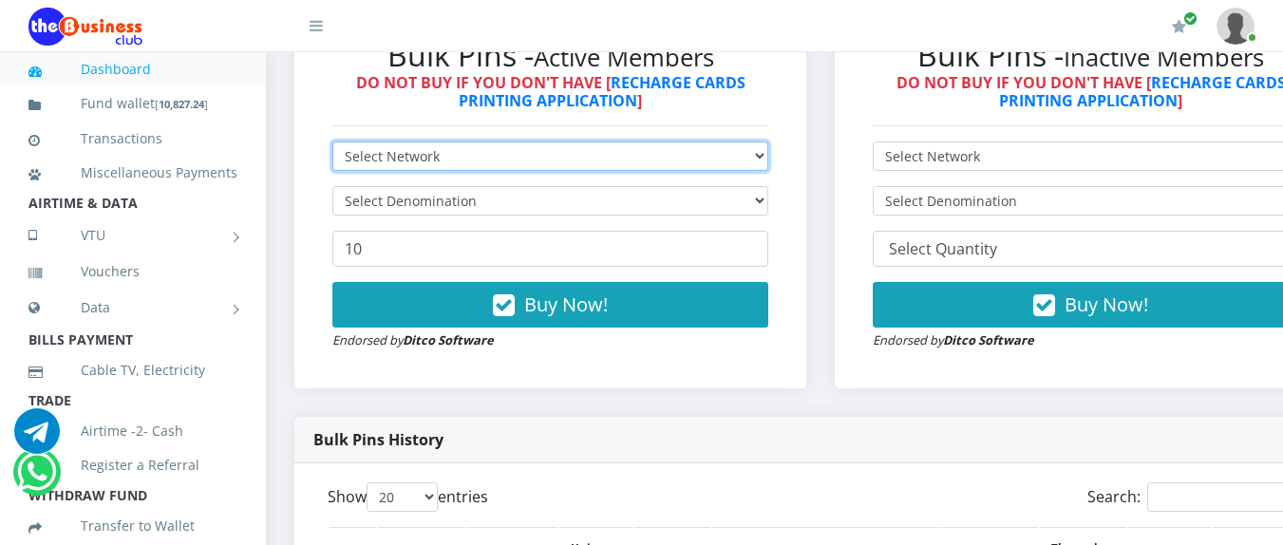
click at [594, 154] on select "Select Network MTN Globacom 9Mobile Airtel" at bounding box center [550, 156] width 436 height 29
select select "MTN"
click at [332, 145] on select "Select Network MTN Globacom 9Mobile Airtel" at bounding box center [550, 156] width 436 height 29
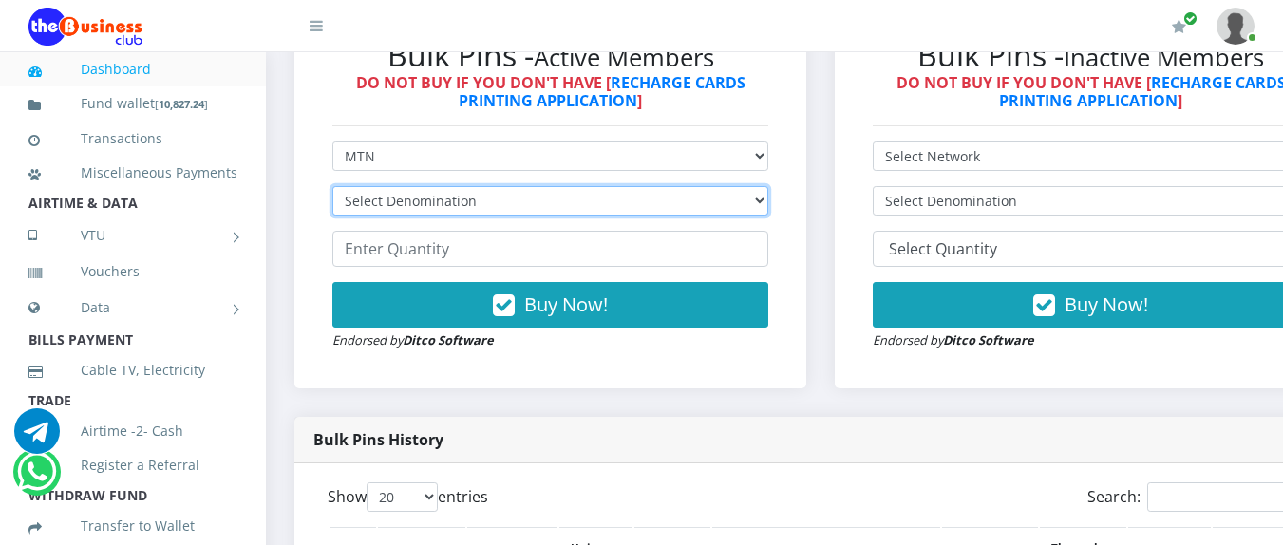
click at [515, 195] on select "Select Denomination MTN NGN100 - ₦96.94 MTN NGN200 - ₦193.88 MTN NGN400 - ₦387.…" at bounding box center [550, 200] width 436 height 29
select select "96.94-100"
click at [332, 190] on select "Select Denomination MTN NGN100 - ₦96.94 MTN NGN200 - ₦193.88 MTN NGN400 - ₦387.…" at bounding box center [550, 200] width 436 height 29
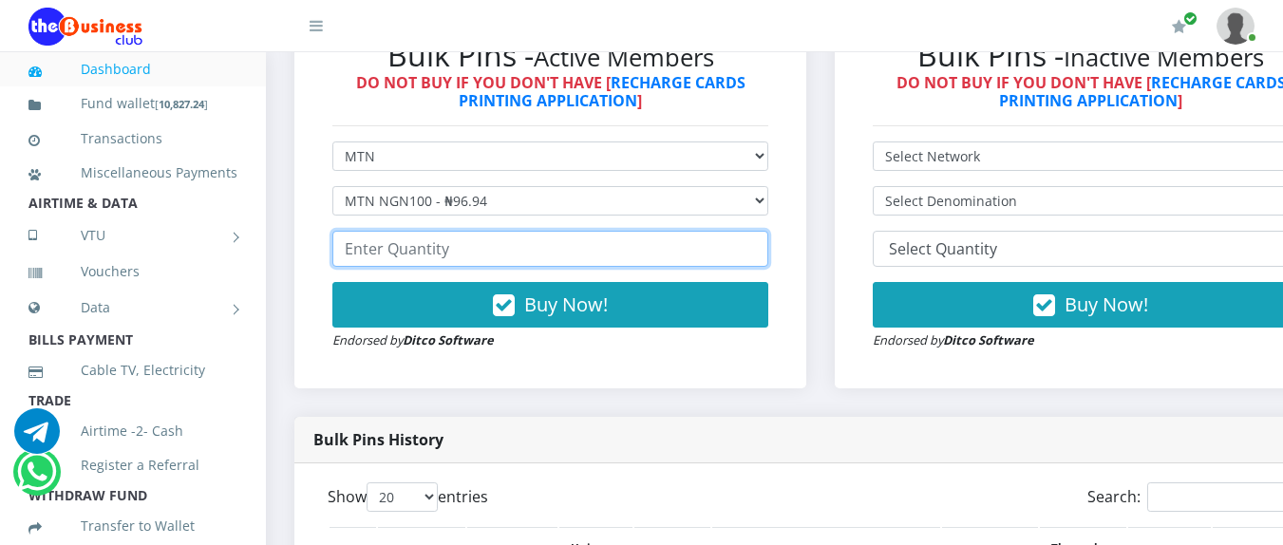
click at [451, 252] on input "number" at bounding box center [550, 249] width 436 height 36
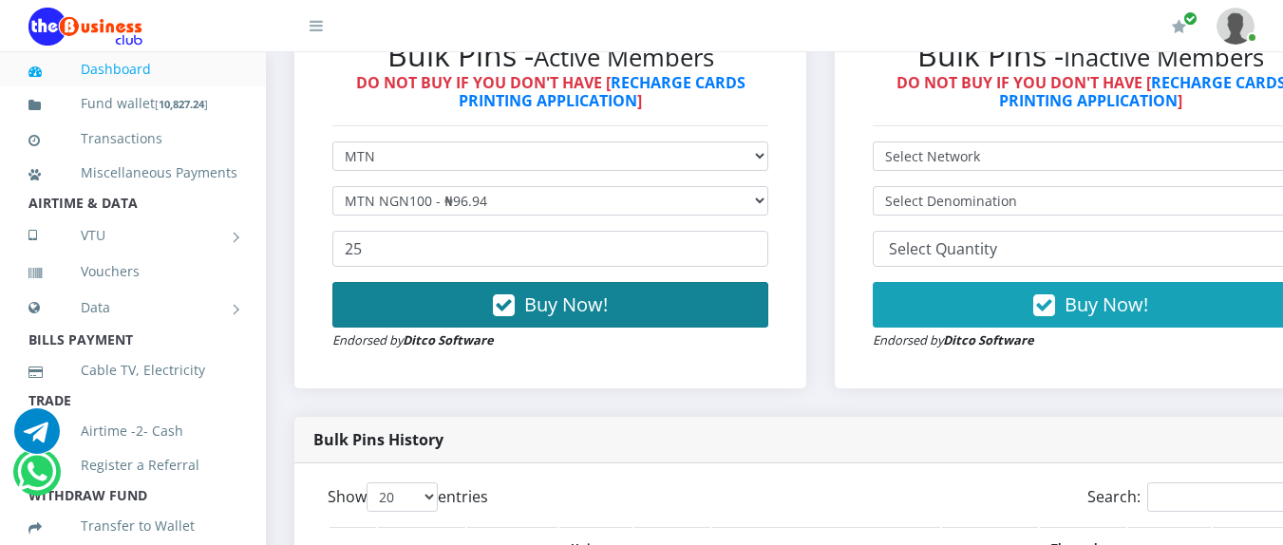
click at [553, 296] on span "Buy Now!" at bounding box center [566, 305] width 84 height 26
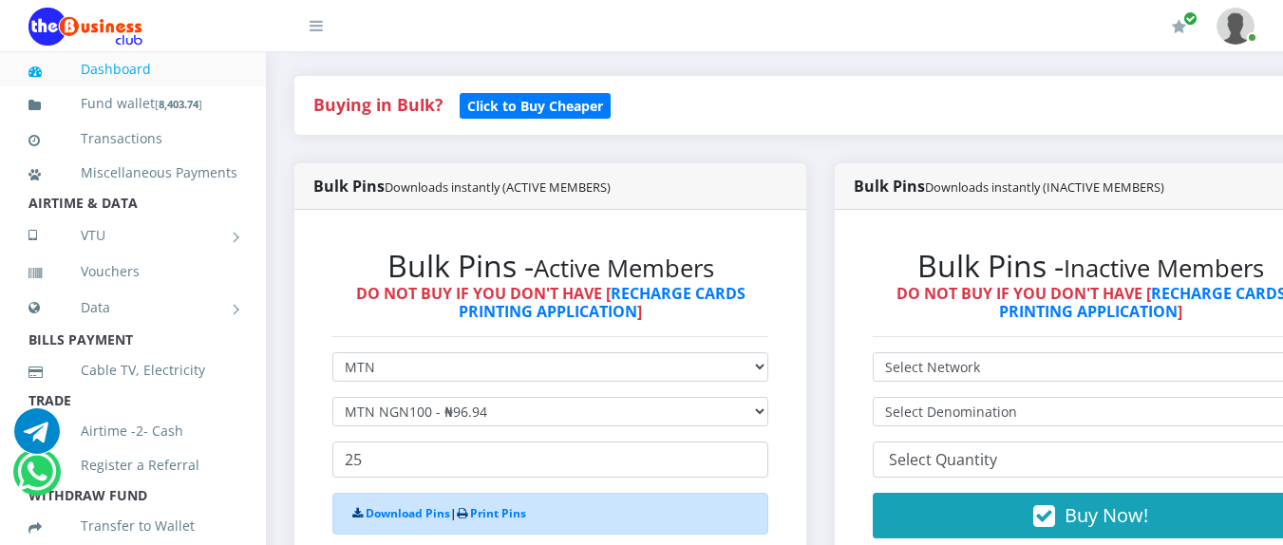
scroll to position [410, 0]
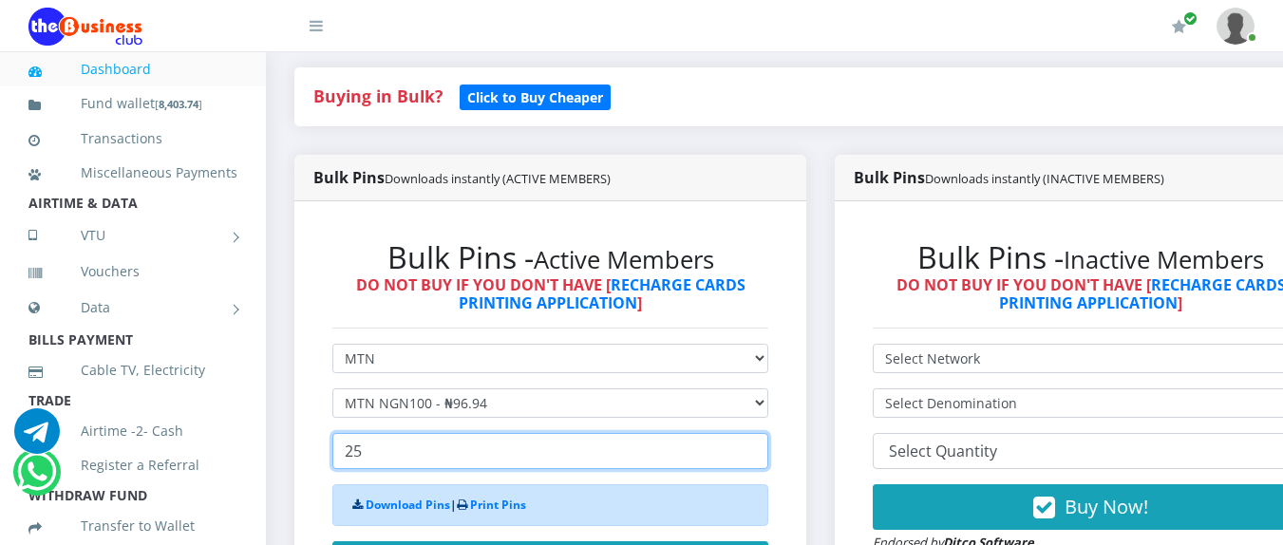
click at [383, 445] on input "25" at bounding box center [550, 451] width 436 height 36
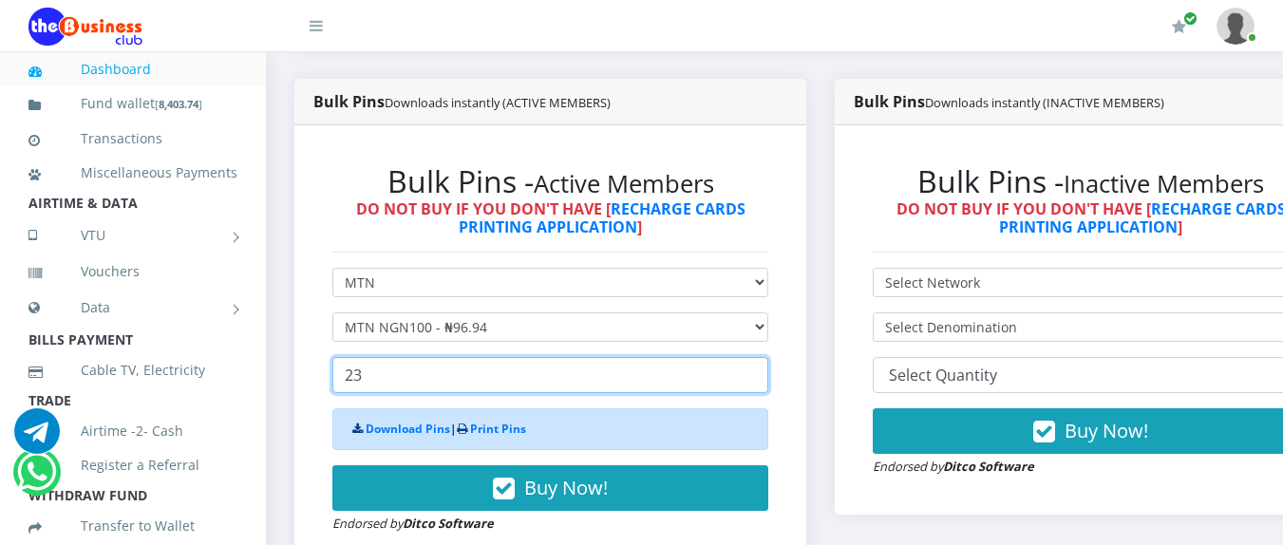
scroll to position [524, 0]
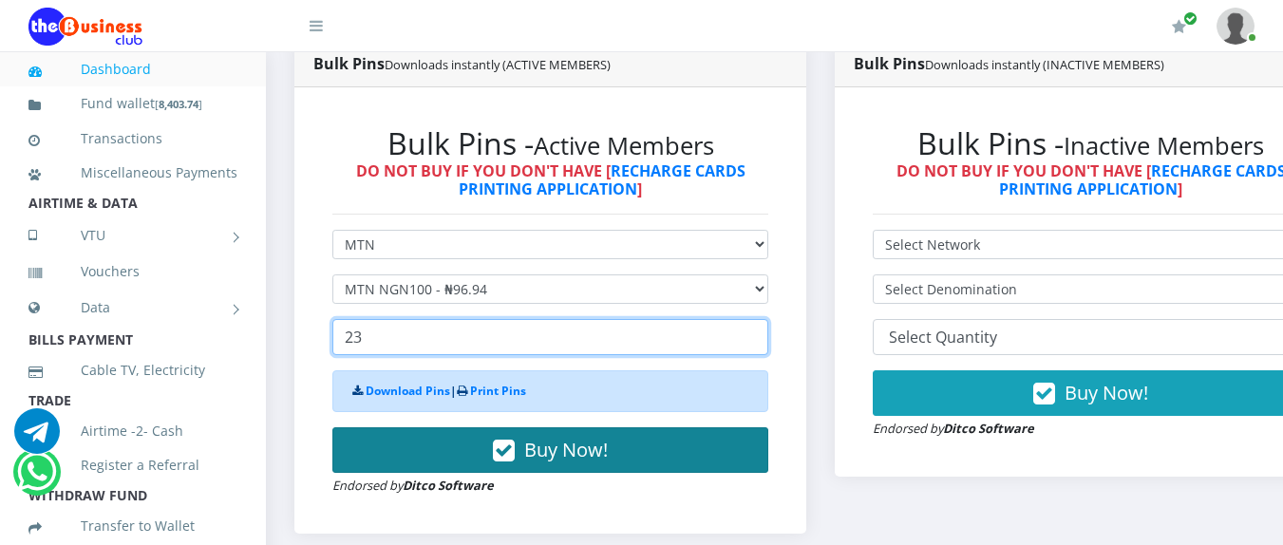
type input "23"
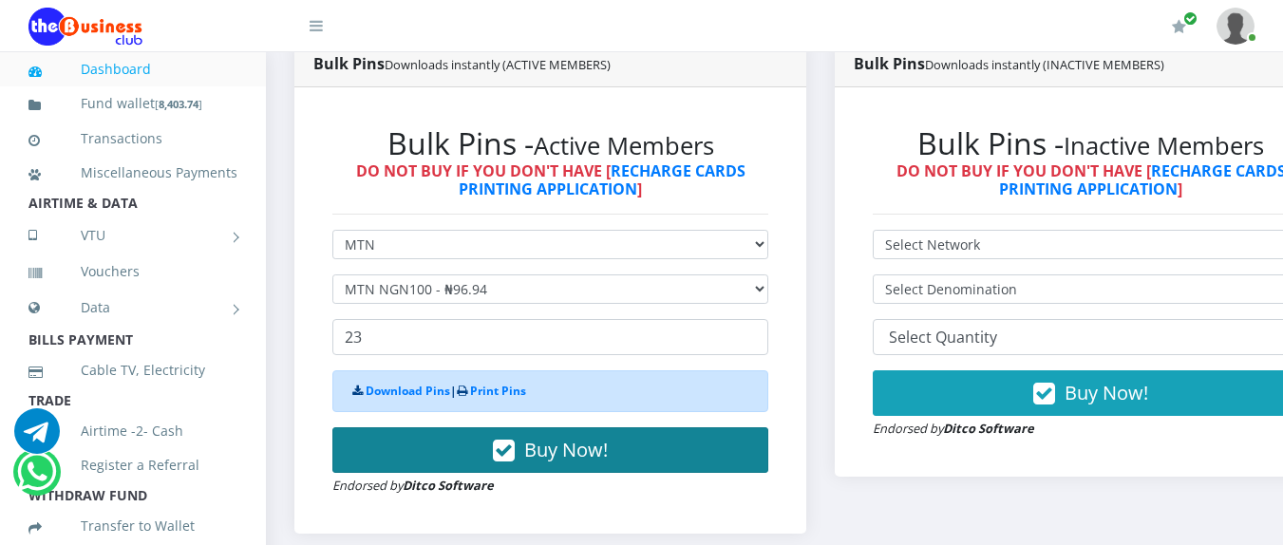
click at [549, 453] on span "Buy Now!" at bounding box center [566, 450] width 84 height 26
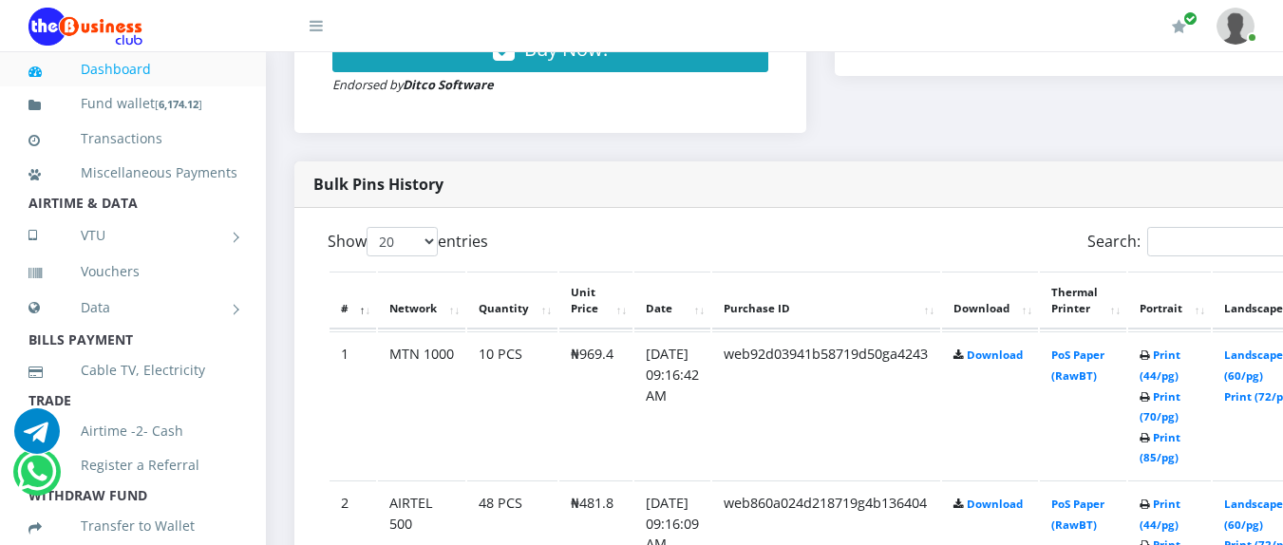
scroll to position [962, 0]
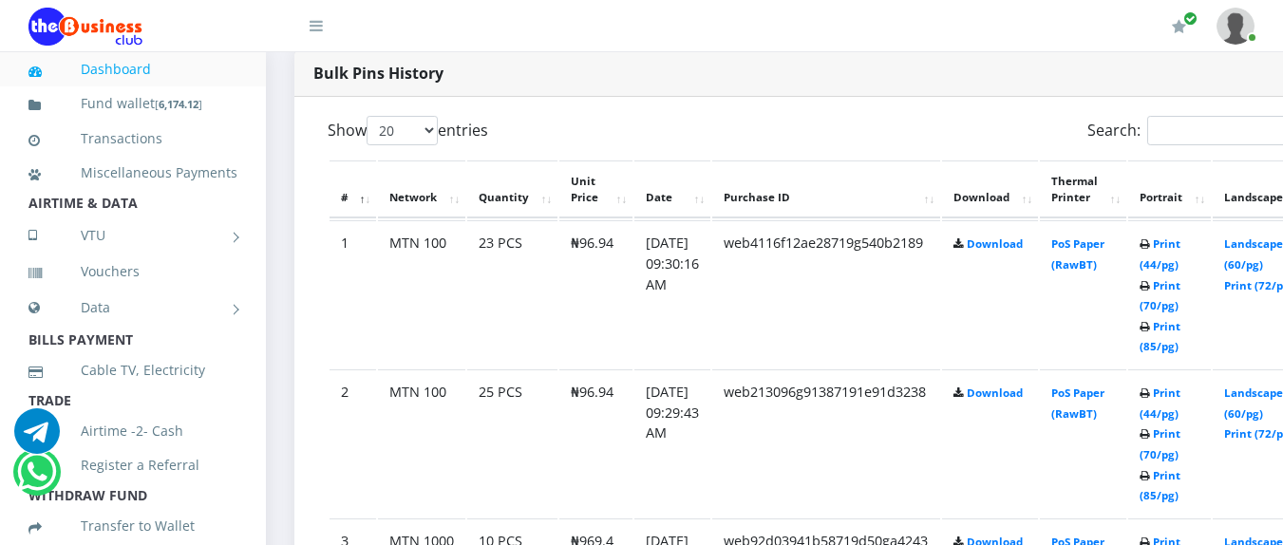
scroll to position [988, 0]
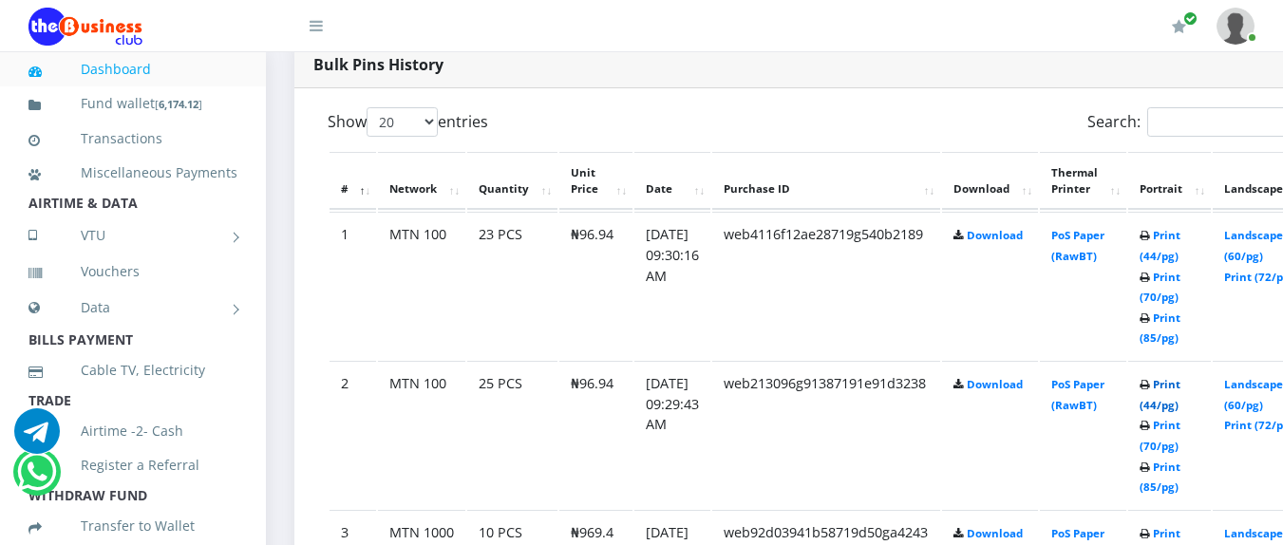
click at [1181, 388] on link "Print (44/pg)" at bounding box center [1160, 394] width 41 height 35
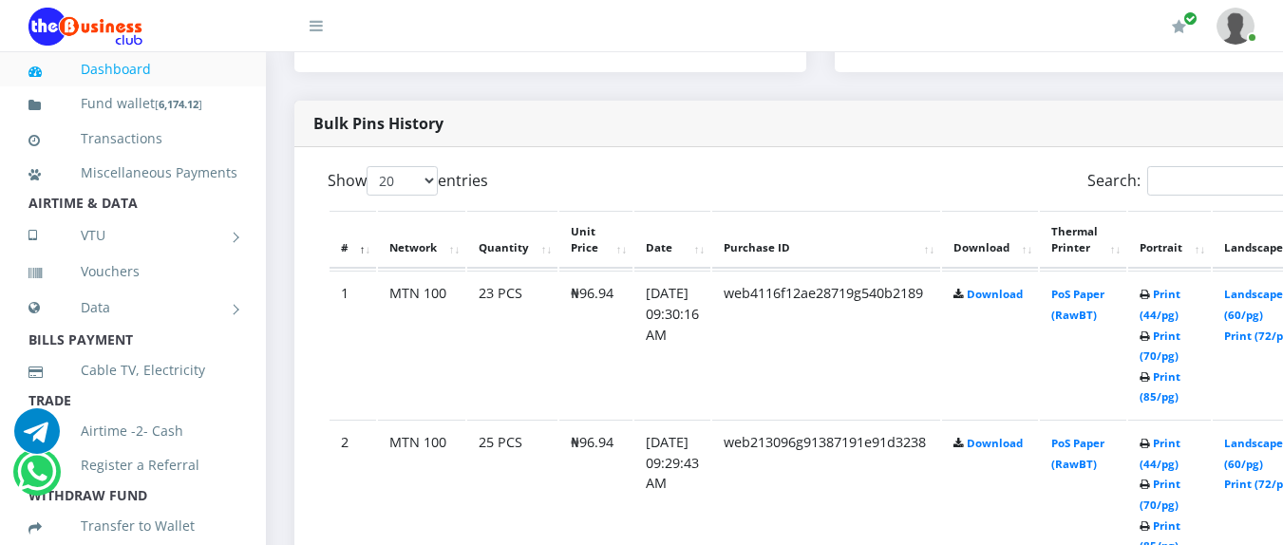
scroll to position [946, 0]
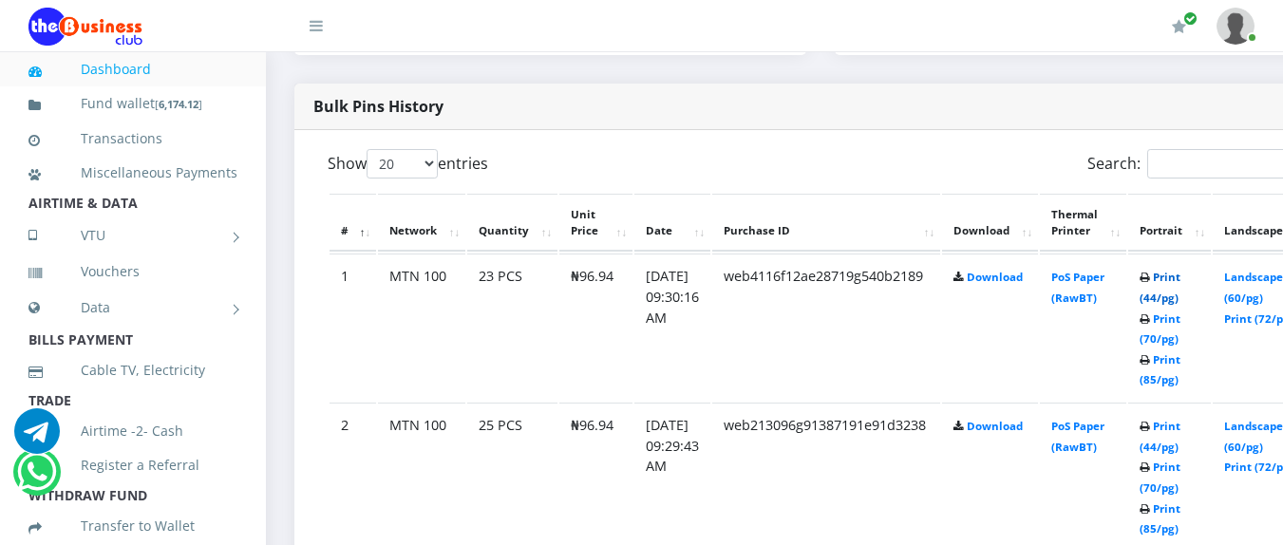
click at [1181, 280] on link "Print (44/pg)" at bounding box center [1160, 287] width 41 height 35
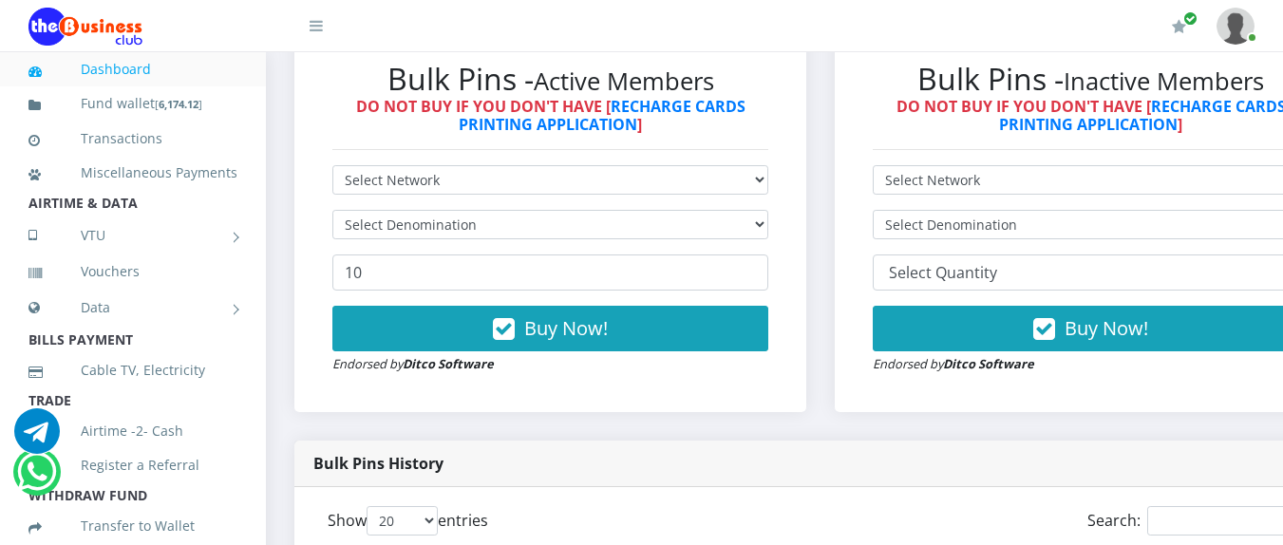
scroll to position [582, 0]
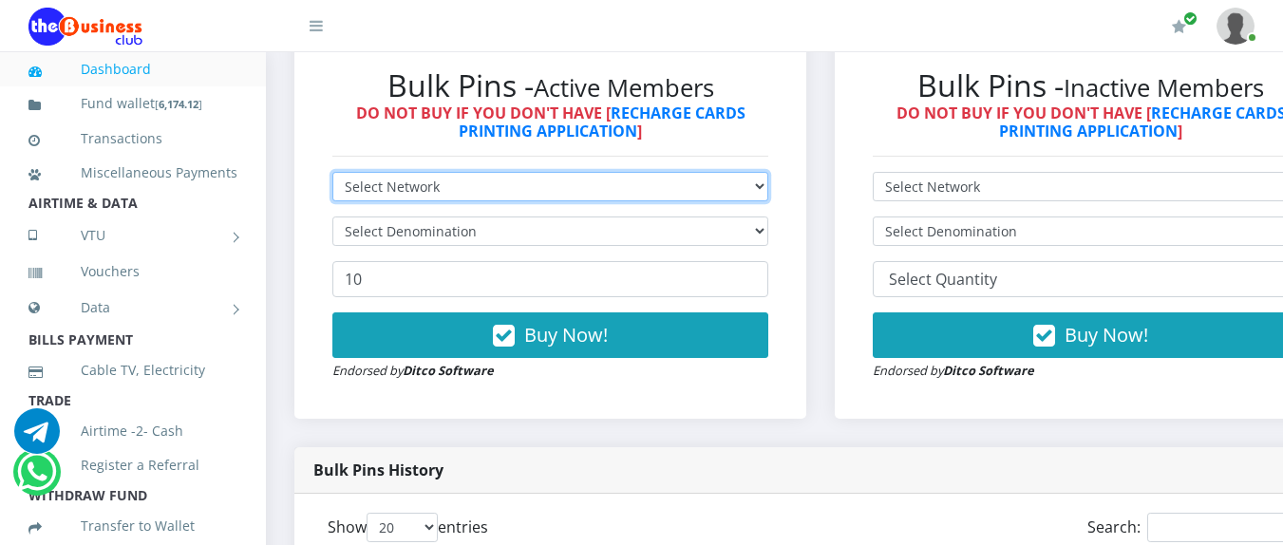
click at [580, 187] on select "Select Network MTN Globacom 9Mobile Airtel" at bounding box center [550, 186] width 436 height 29
select select "MTN"
click at [332, 176] on select "Select Network MTN Globacom 9Mobile Airtel" at bounding box center [550, 186] width 436 height 29
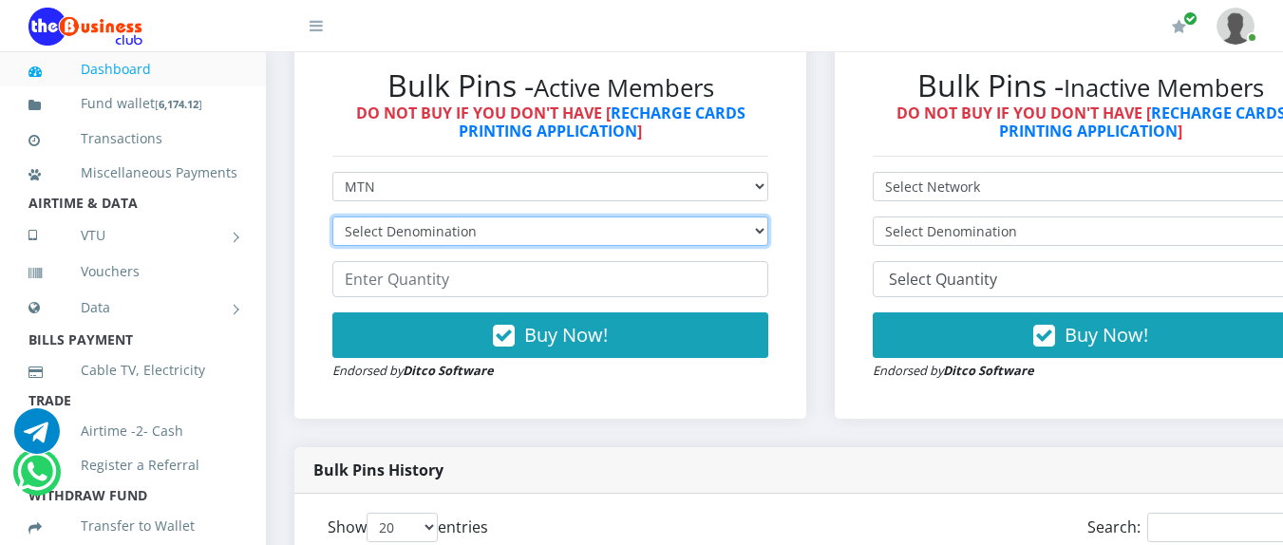
click at [501, 235] on select "Select Denomination MTN NGN100 - ₦96.94 MTN NGN200 - ₦193.88 MTN NGN400 - ₦387.…" at bounding box center [550, 231] width 436 height 29
select select "484.7-500"
click at [332, 220] on select "Select Denomination MTN NGN100 - ₦96.94 MTN NGN200 - ₦193.88 MTN NGN400 - ₦387.…" at bounding box center [550, 231] width 436 height 29
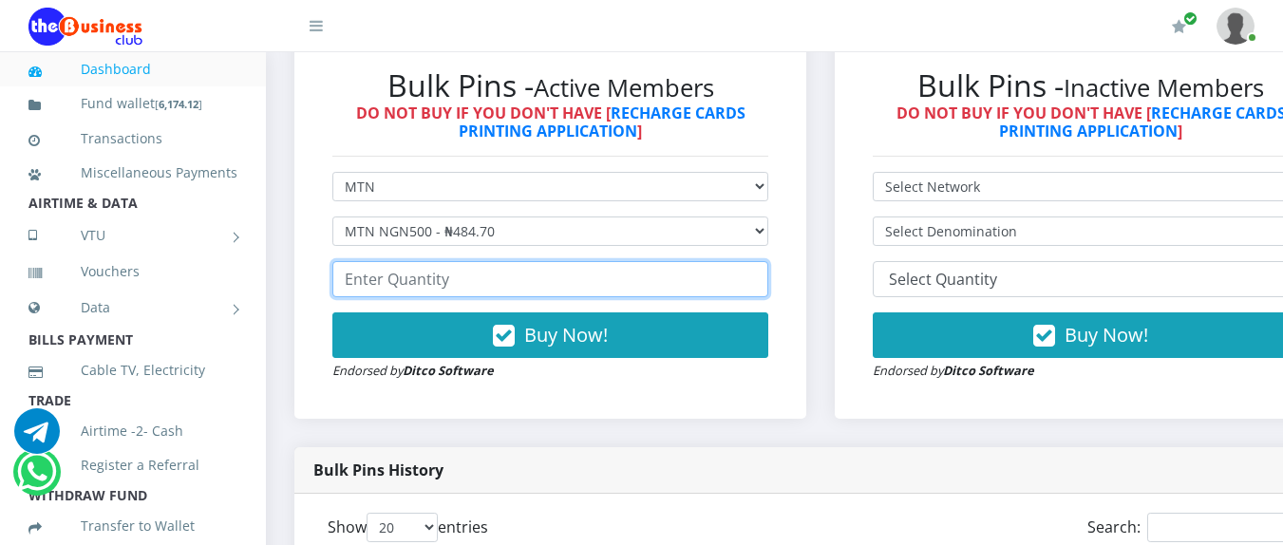
click at [469, 287] on input "number" at bounding box center [550, 279] width 436 height 36
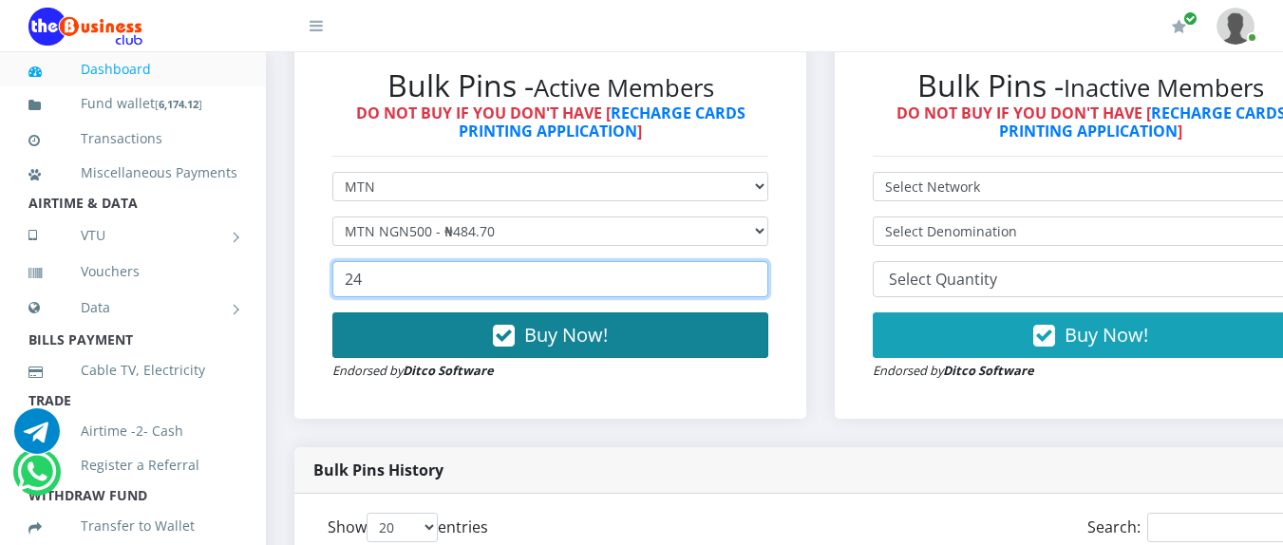
type input "24"
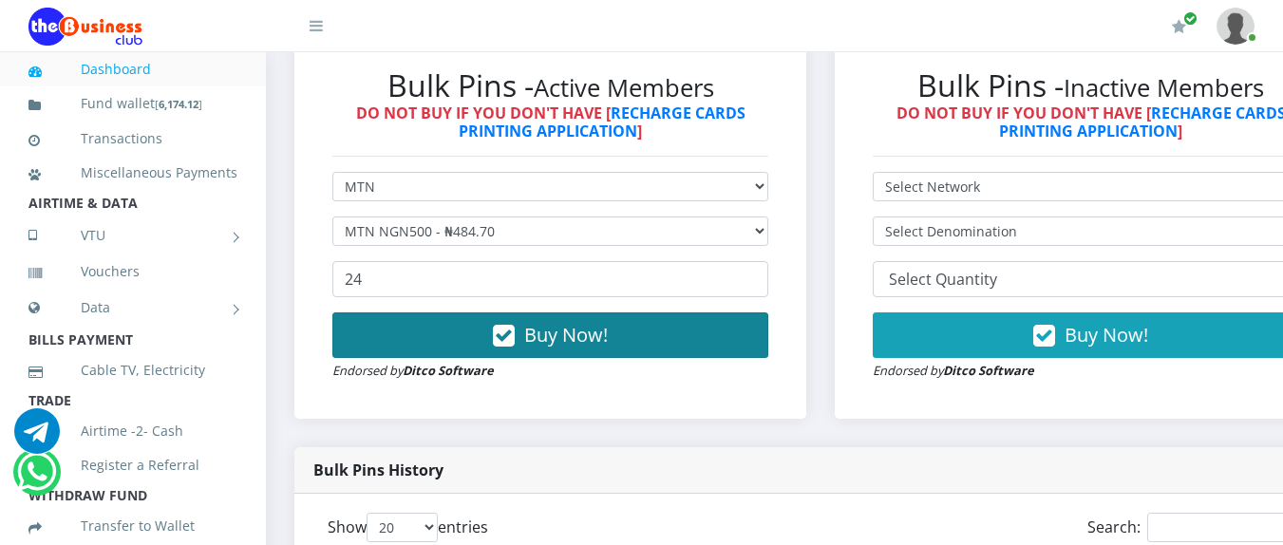
click at [487, 320] on button "Buy Now!" at bounding box center [550, 336] width 436 height 46
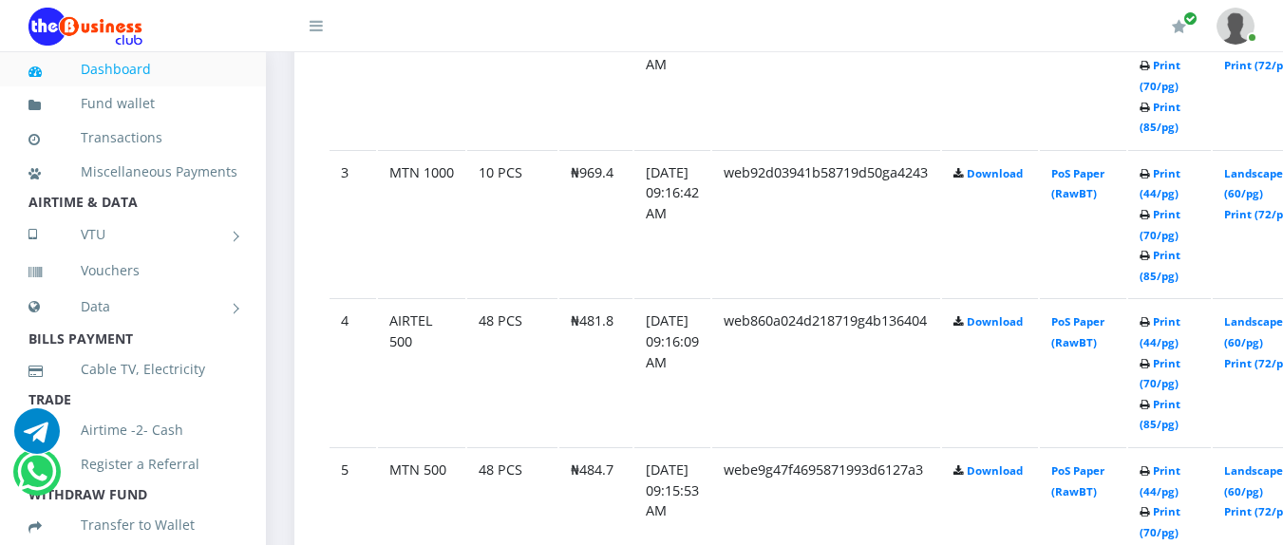
scroll to position [1397, 0]
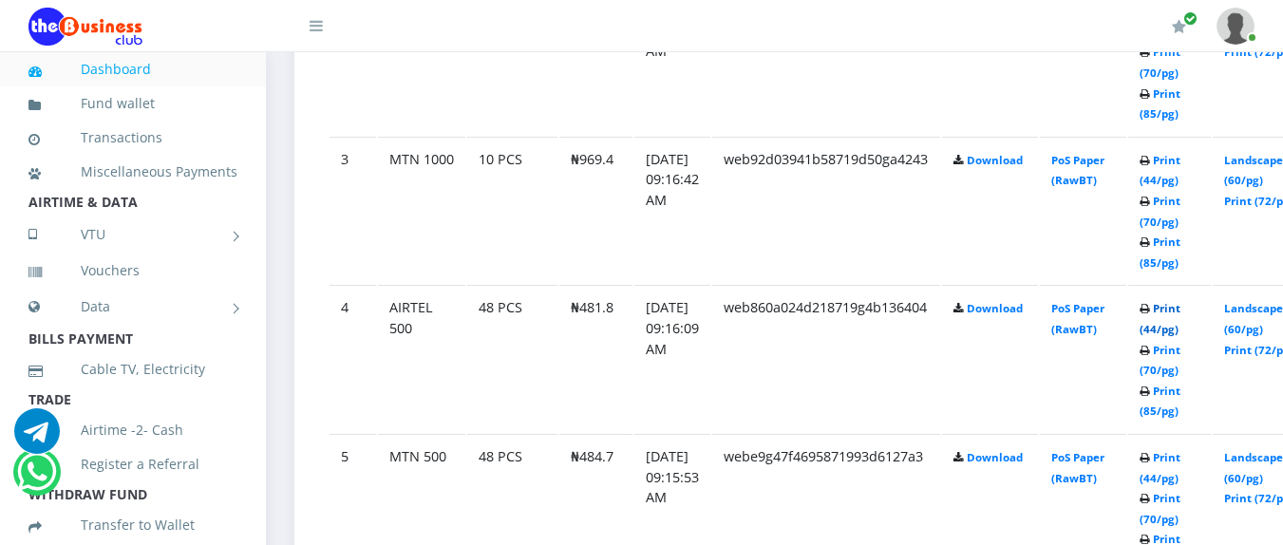
click at [1181, 311] on link "Print (44/pg)" at bounding box center [1160, 318] width 41 height 35
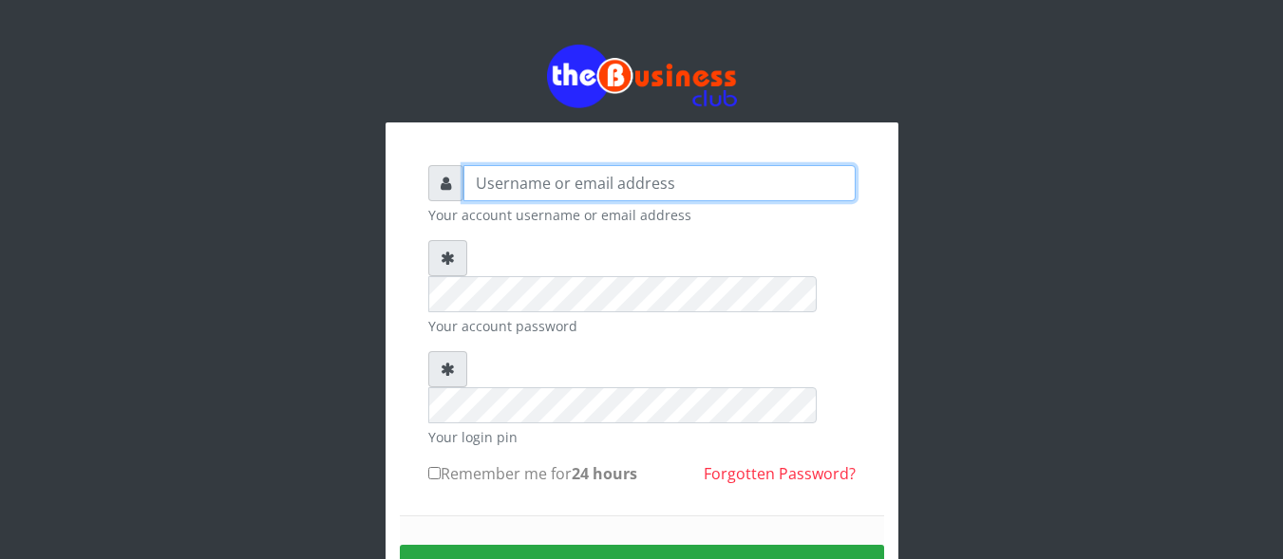
click at [682, 184] on input "text" at bounding box center [660, 183] width 392 height 36
click at [484, 183] on input "danBig" at bounding box center [660, 183] width 392 height 36
type input "DanBig"
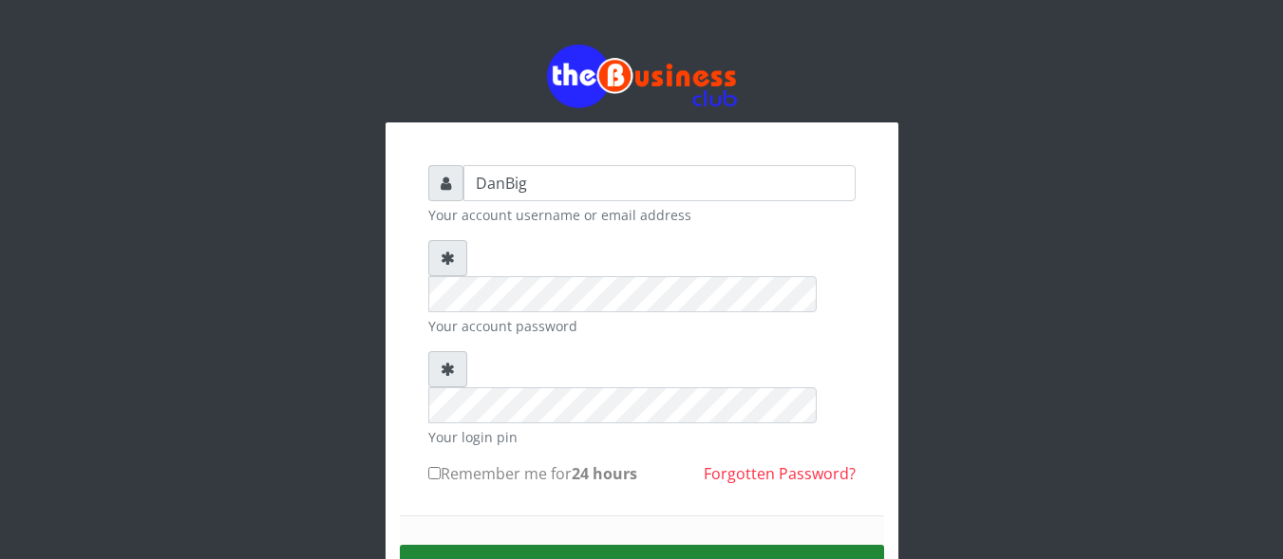
click at [524, 545] on button "Sign in" at bounding box center [642, 569] width 484 height 48
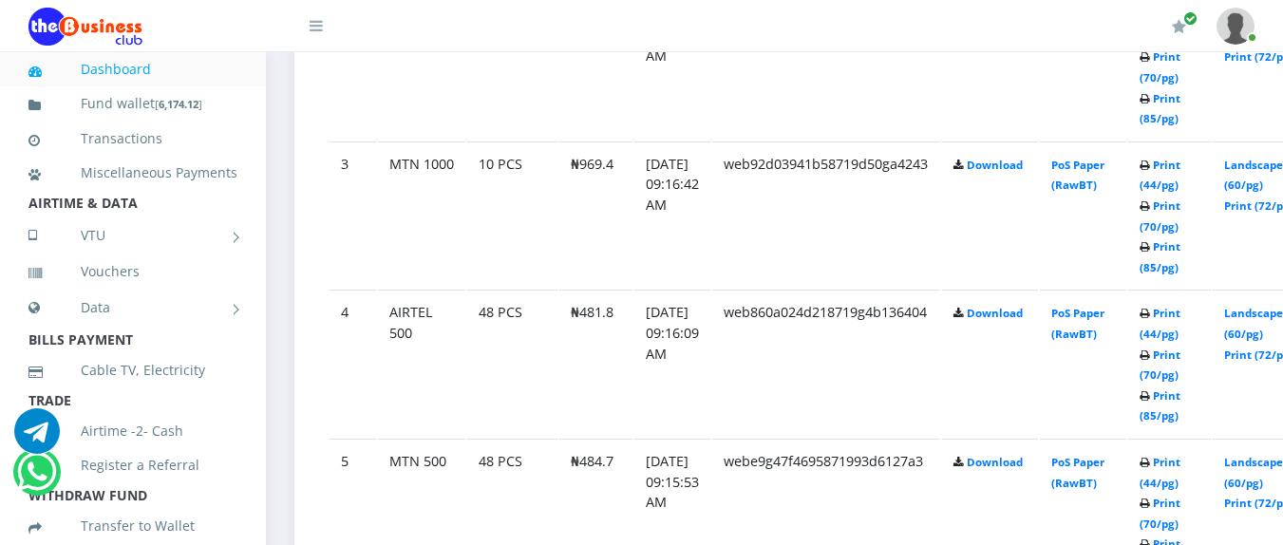
scroll to position [1368, 0]
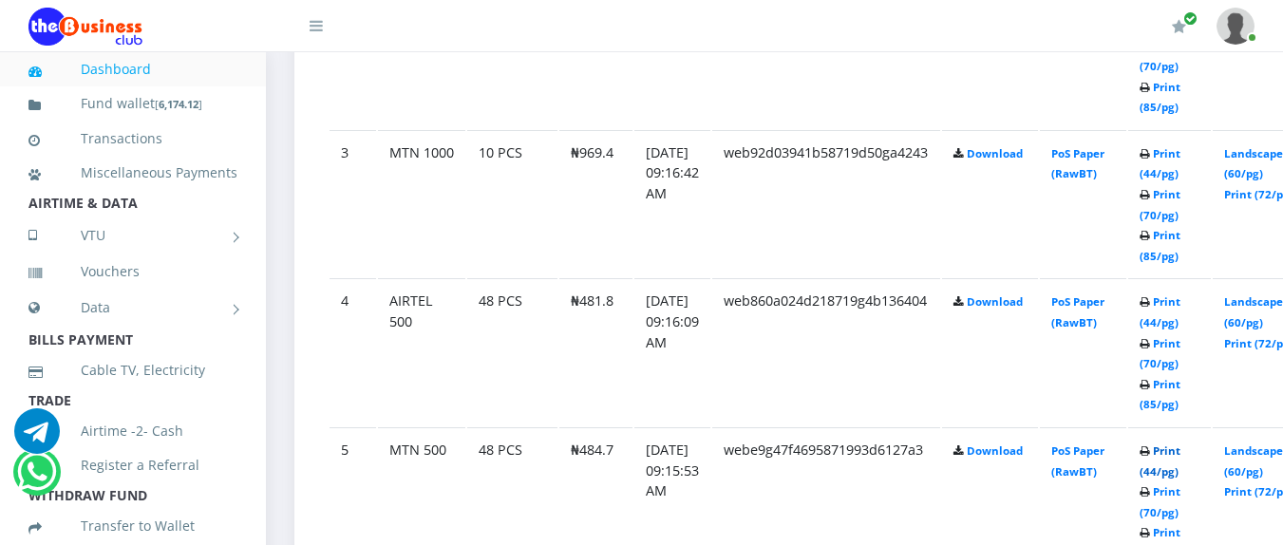
click at [1181, 457] on link "Print (44/pg)" at bounding box center [1160, 461] width 41 height 35
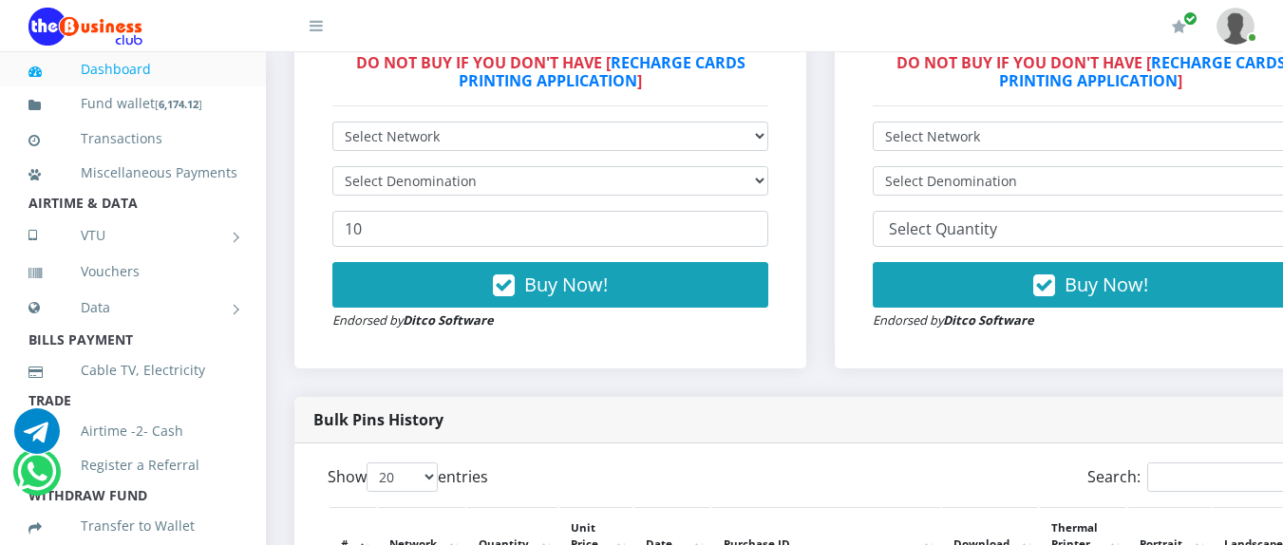
scroll to position [595, 0]
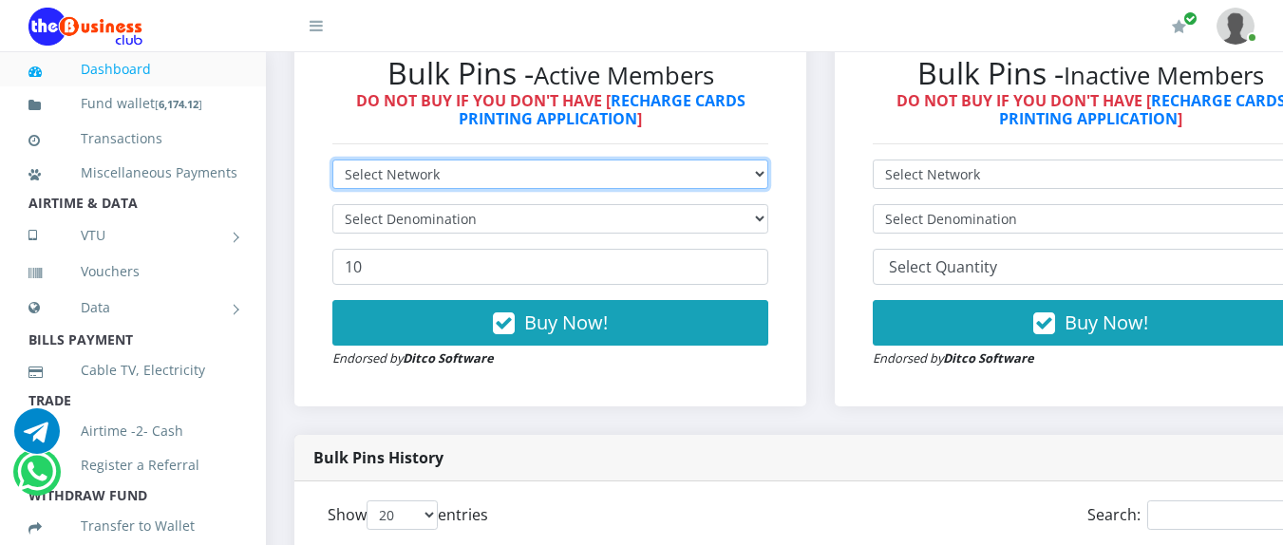
click at [695, 180] on select "Select Network MTN Globacom 9Mobile Airtel" at bounding box center [550, 174] width 436 height 29
select select "MTN"
click at [332, 163] on select "Select Network MTN Globacom 9Mobile Airtel" at bounding box center [550, 174] width 436 height 29
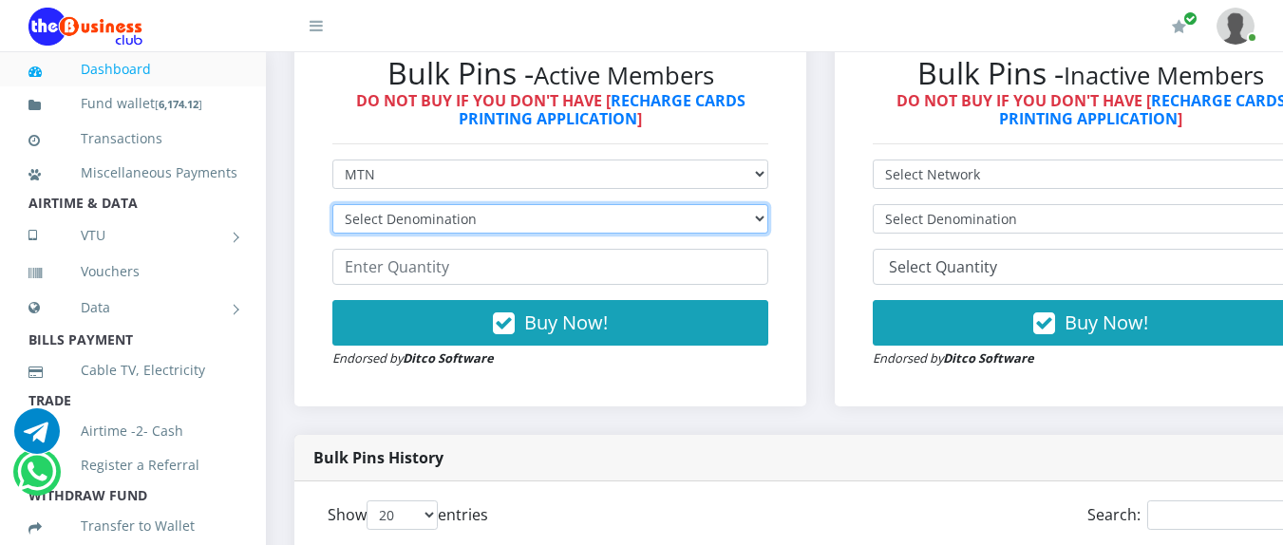
click at [462, 219] on select "Select Denomination MTN NGN100 - ₦96.94 MTN NGN200 - ₦193.88 MTN NGN400 - ₦387.…" at bounding box center [550, 218] width 436 height 29
select select "193.88-200"
click at [332, 208] on select "Select Denomination MTN NGN100 - ₦96.94 MTN NGN200 - ₦193.88 MTN NGN400 - ₦387.…" at bounding box center [550, 218] width 436 height 29
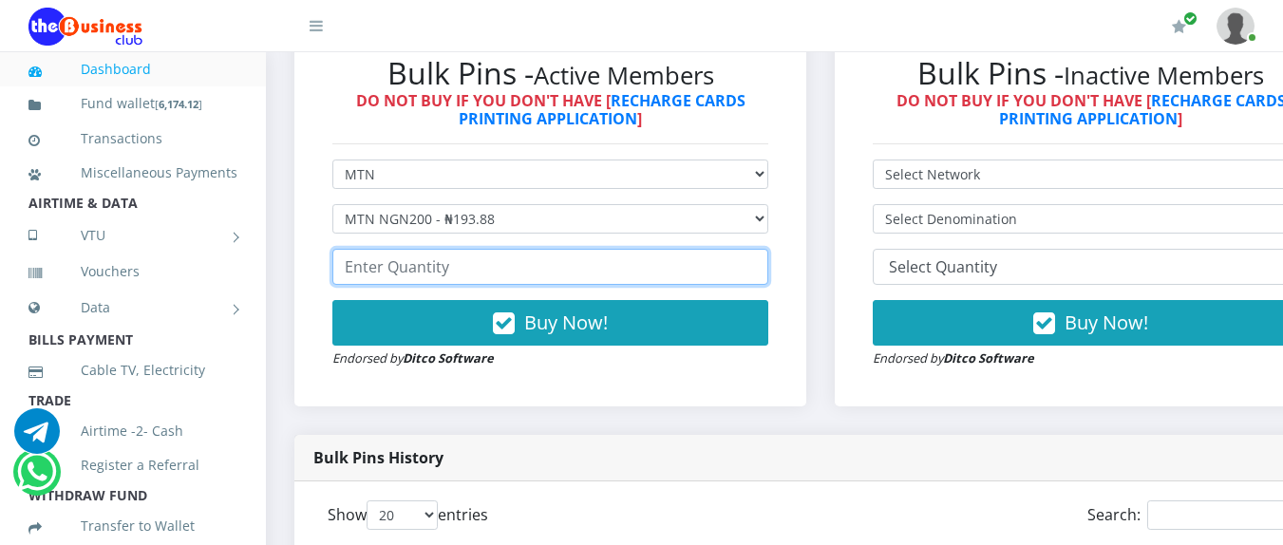
click at [468, 265] on input "number" at bounding box center [550, 267] width 436 height 36
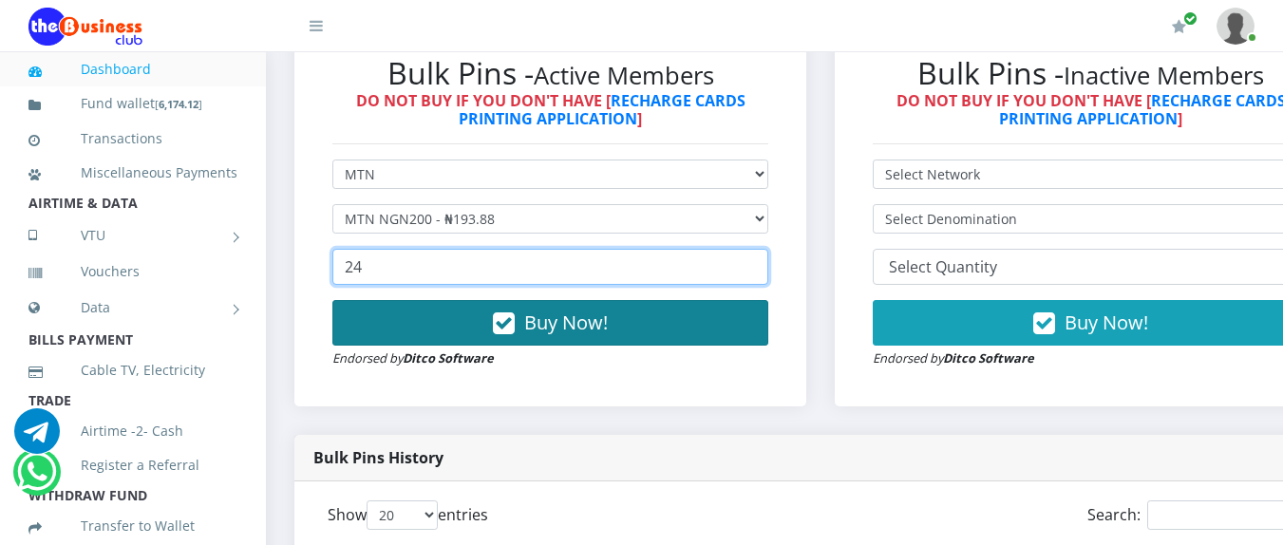
type input "24"
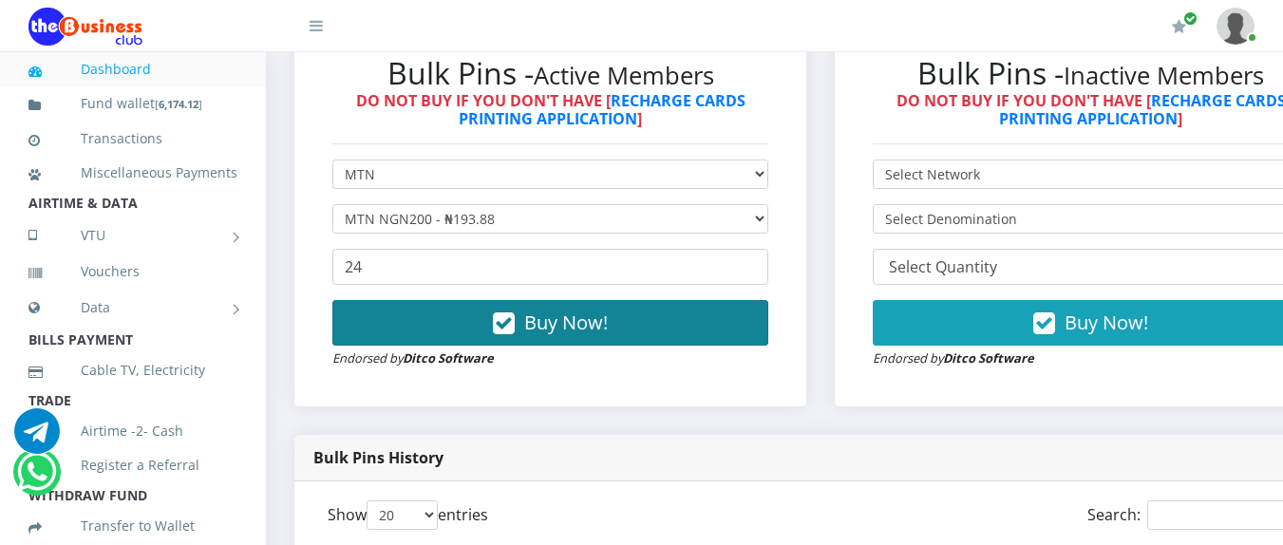
click at [632, 336] on button "Buy Now!" at bounding box center [550, 323] width 436 height 46
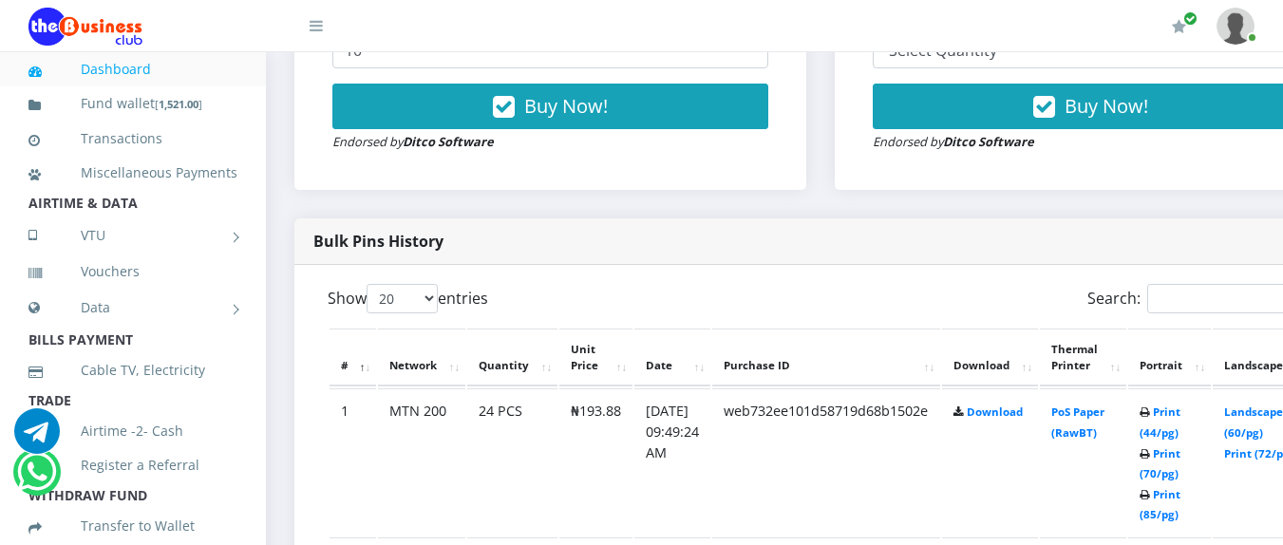
scroll to position [823, 0]
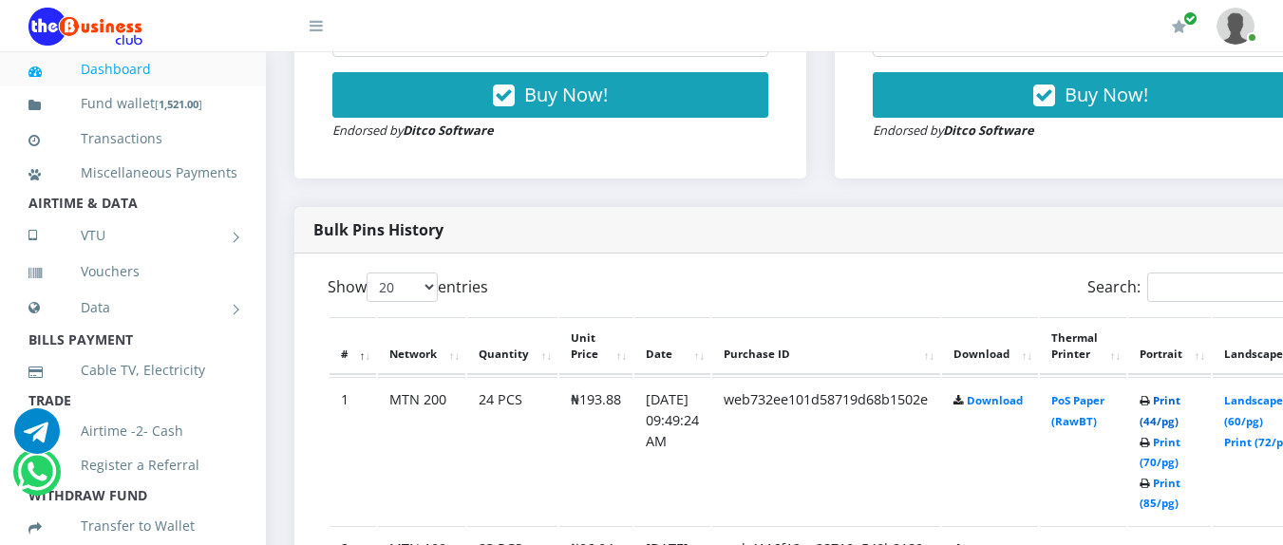
click at [1181, 400] on link "Print (44/pg)" at bounding box center [1160, 410] width 41 height 35
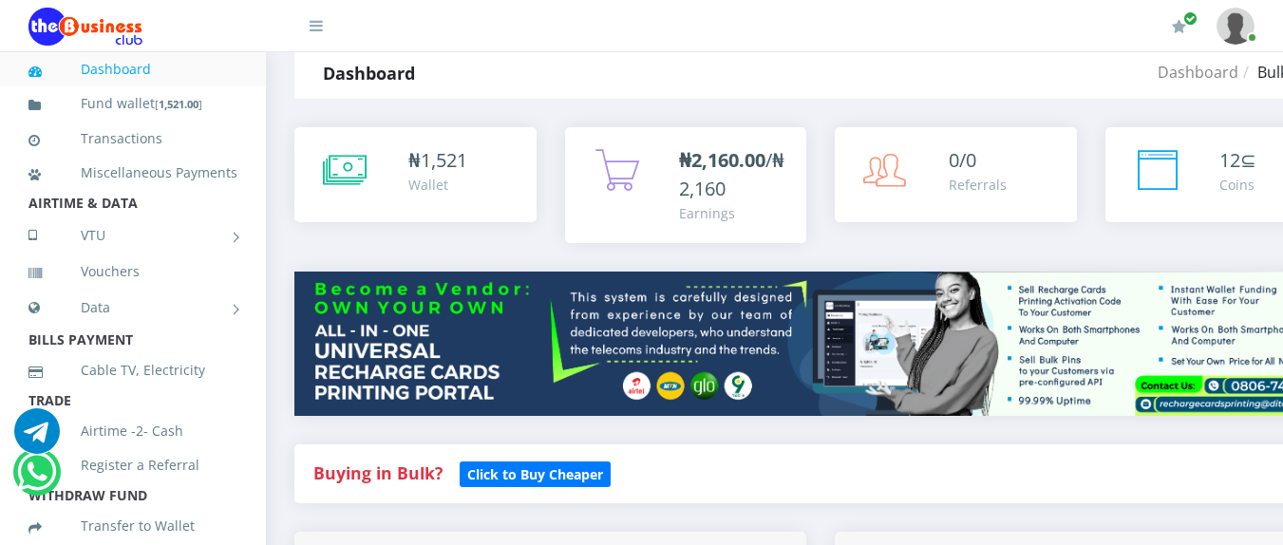
scroll to position [11, 0]
